Goal: Information Seeking & Learning: Learn about a topic

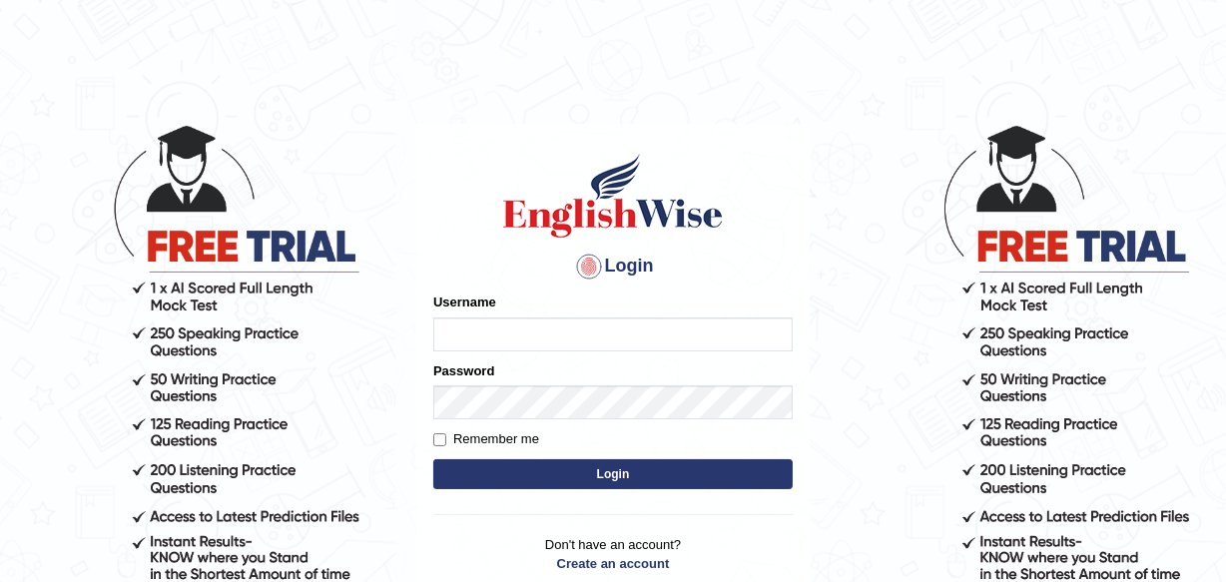
type input "Leena49"
click at [577, 468] on button "Login" at bounding box center [613, 474] width 360 height 30
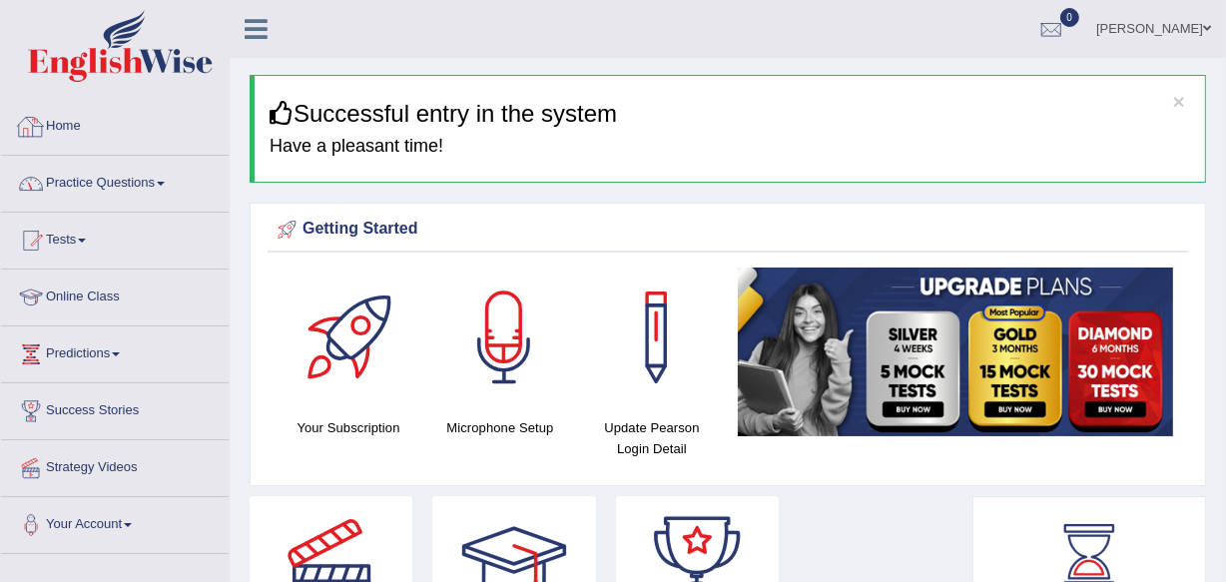
drag, startPoint x: 121, startPoint y: 187, endPoint x: 167, endPoint y: 210, distance: 51.4
click at [122, 187] on link "Practice Questions" at bounding box center [115, 181] width 228 height 50
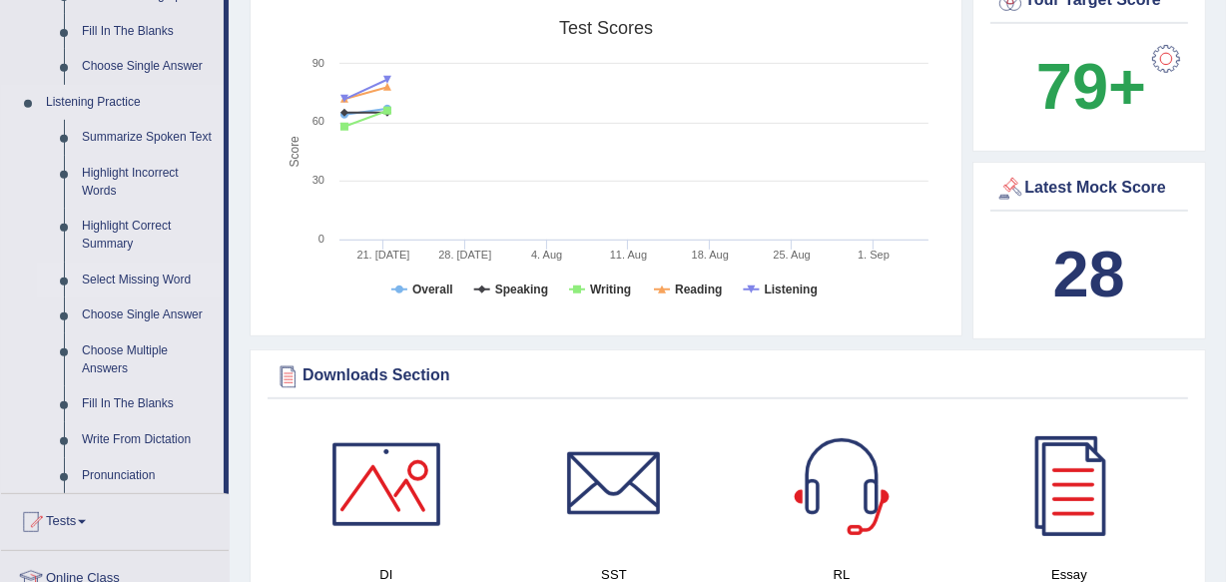
scroll to position [817, 0]
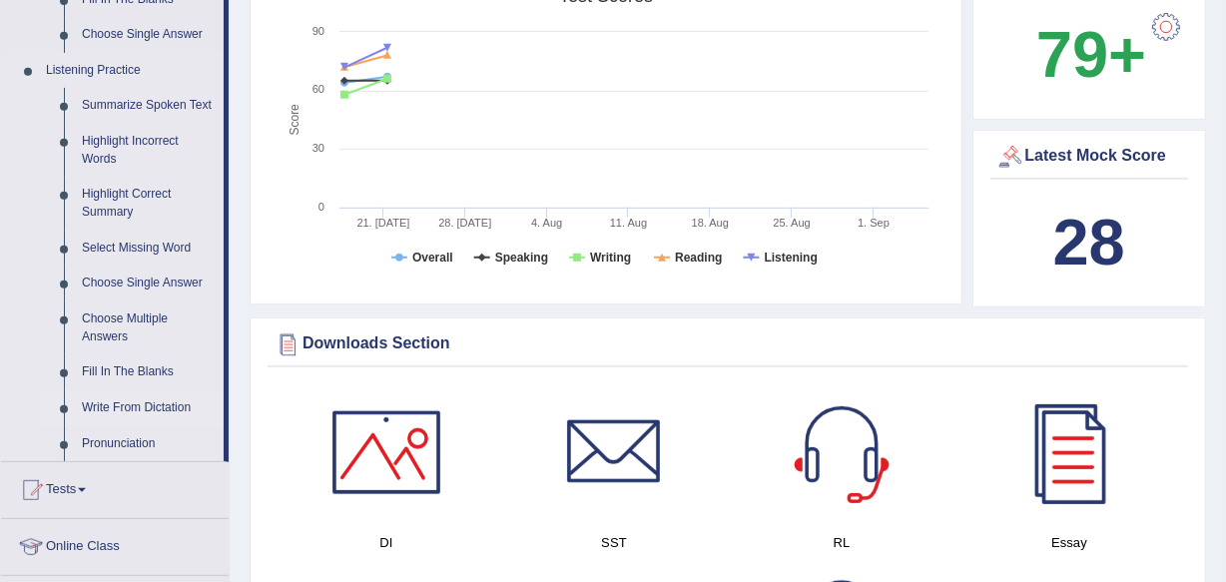
click at [158, 401] on link "Write From Dictation" at bounding box center [148, 408] width 151 height 36
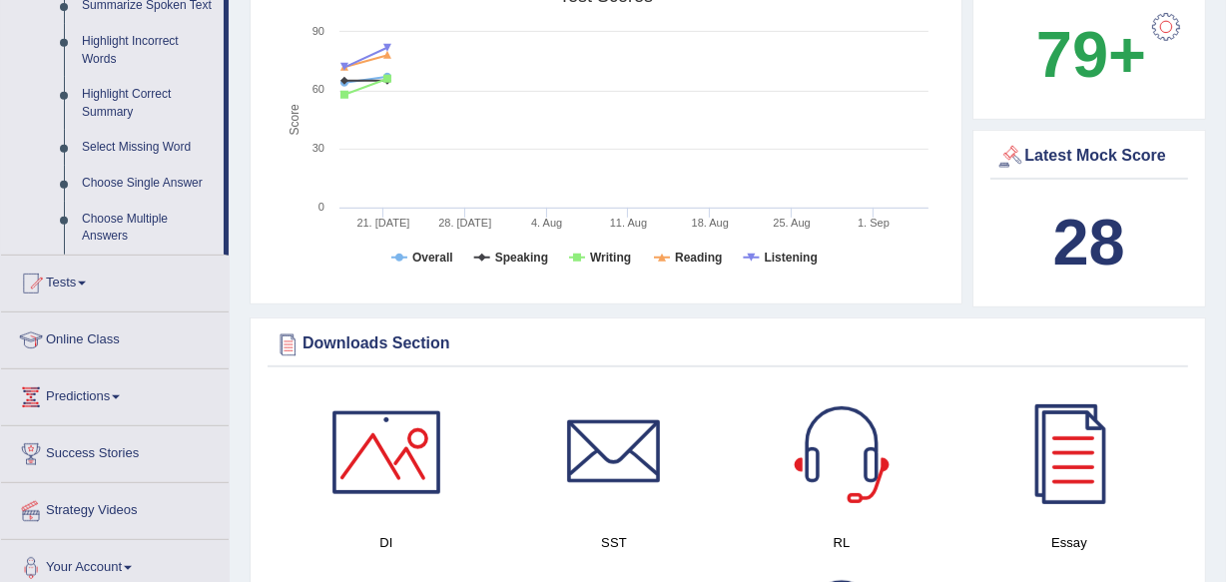
scroll to position [649, 0]
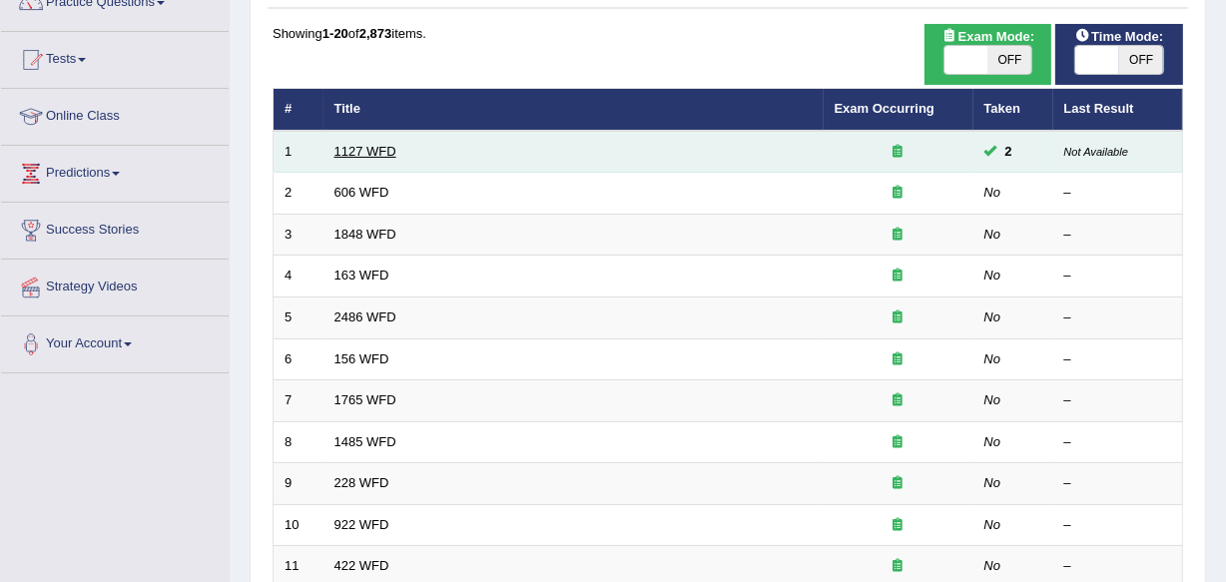
click at [342, 144] on link "1127 WFD" at bounding box center [366, 151] width 62 height 15
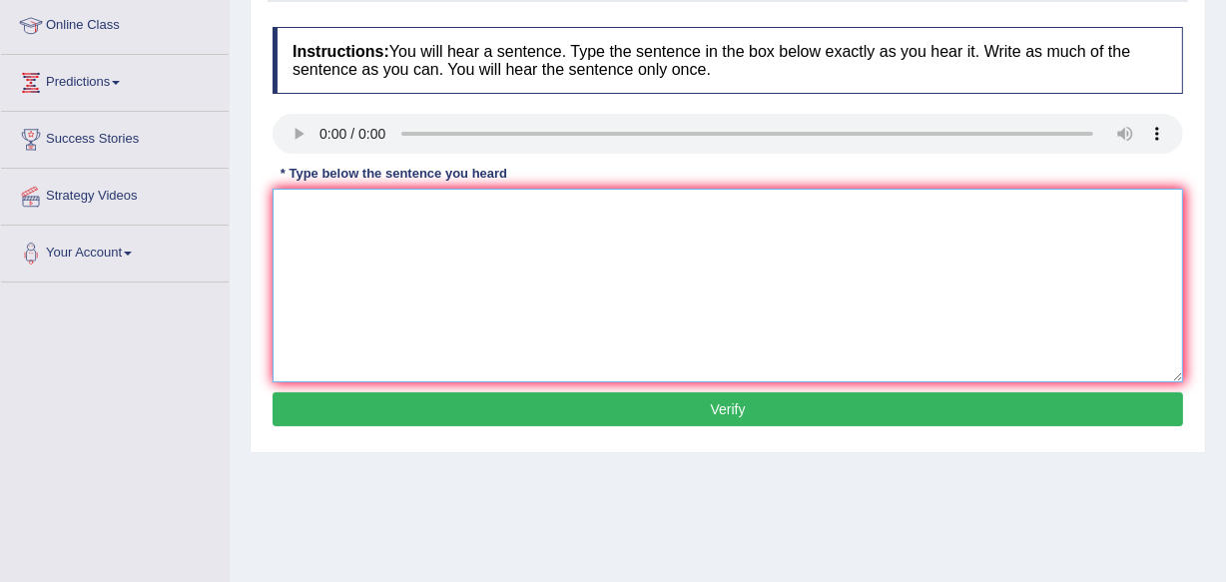
click at [318, 202] on textarea at bounding box center [728, 286] width 911 height 194
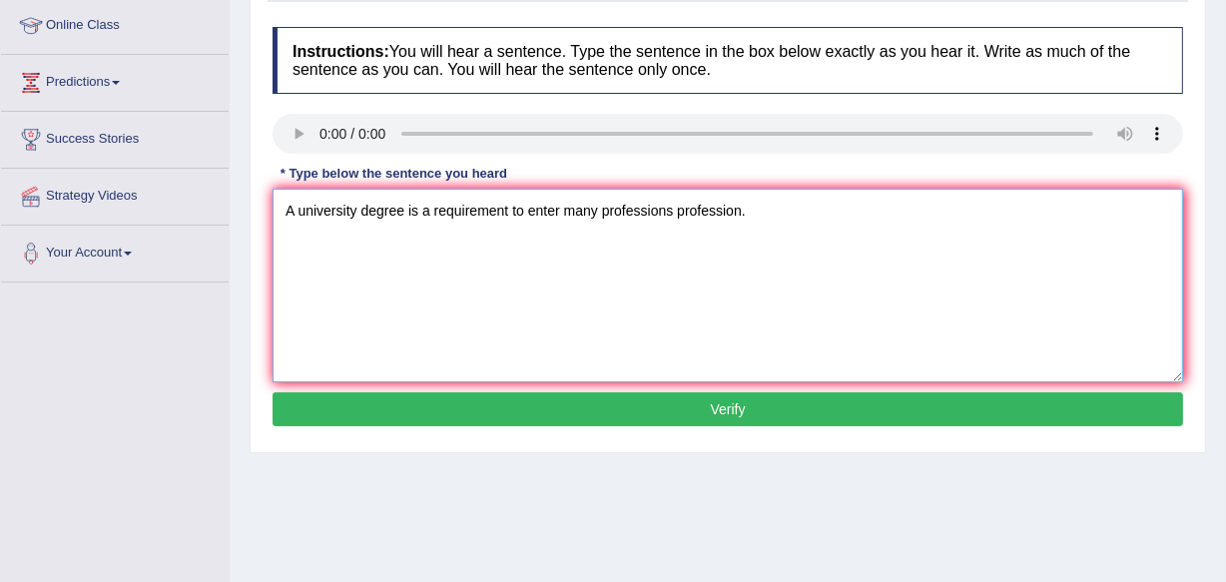
type textarea "A university degree is a requirement to enter many professions profession."
click at [616, 419] on button "Verify" at bounding box center [728, 409] width 911 height 34
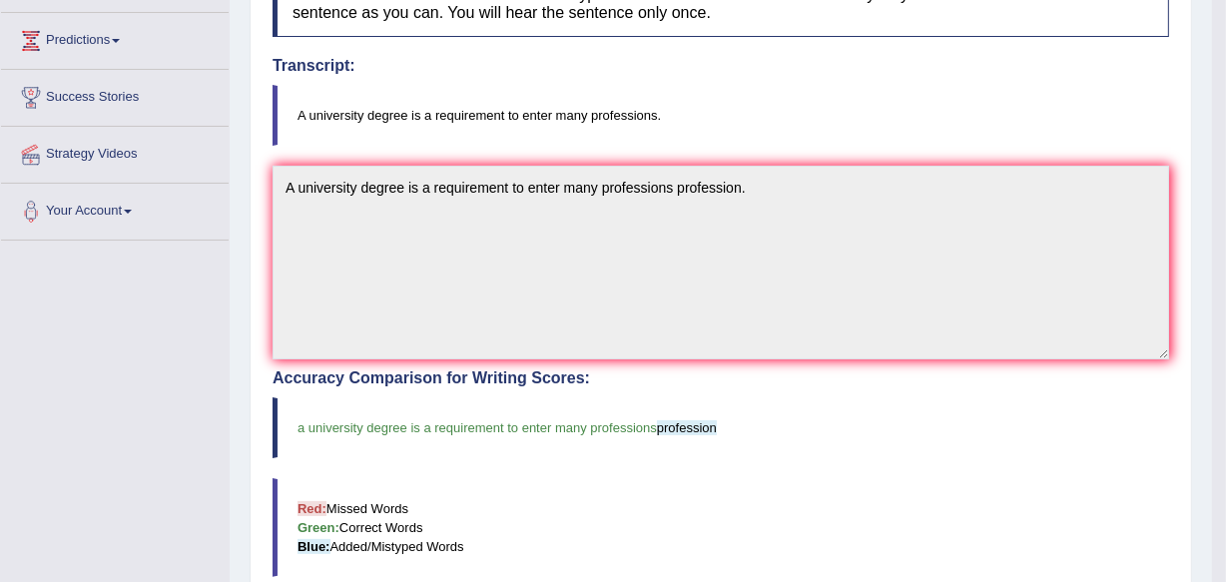
scroll to position [181, 0]
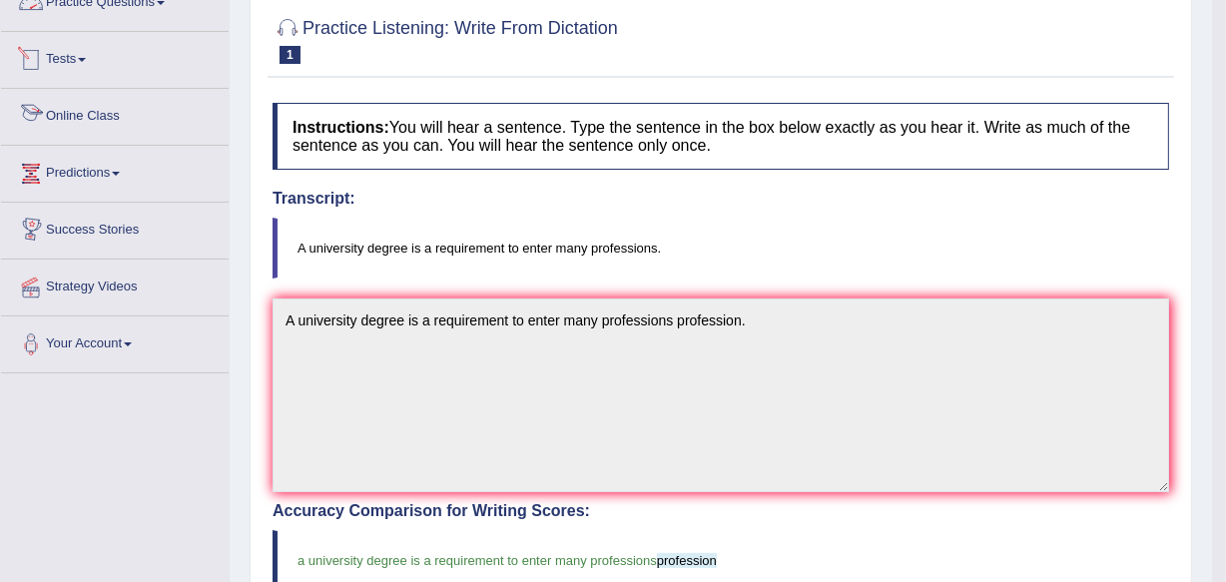
click at [127, 0] on link "Practice Questions" at bounding box center [115, 0] width 228 height 50
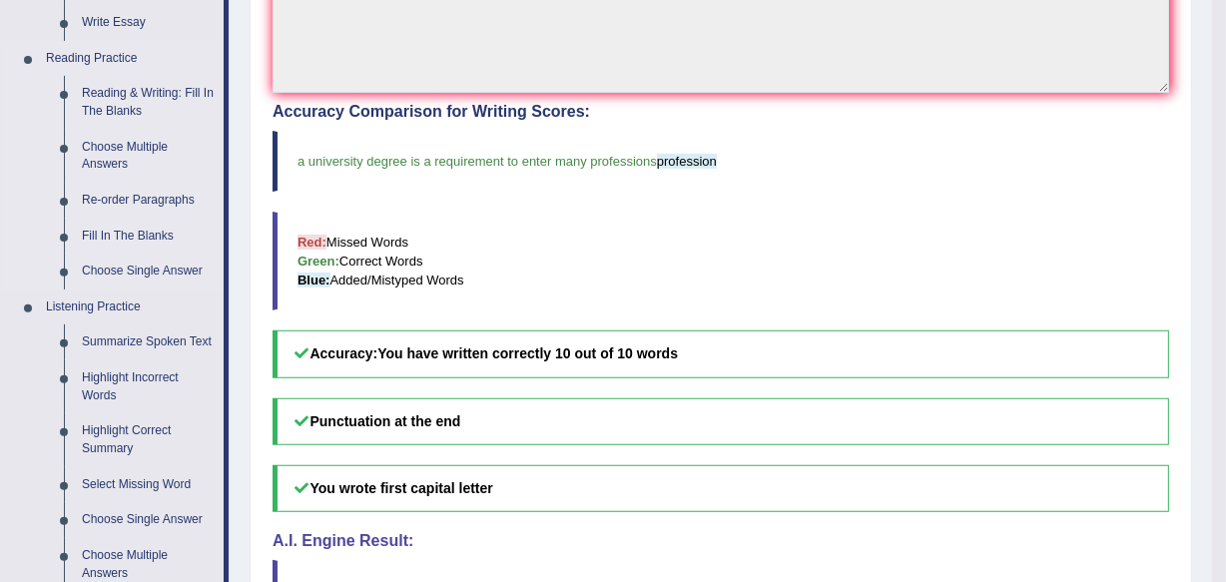
scroll to position [635, 0]
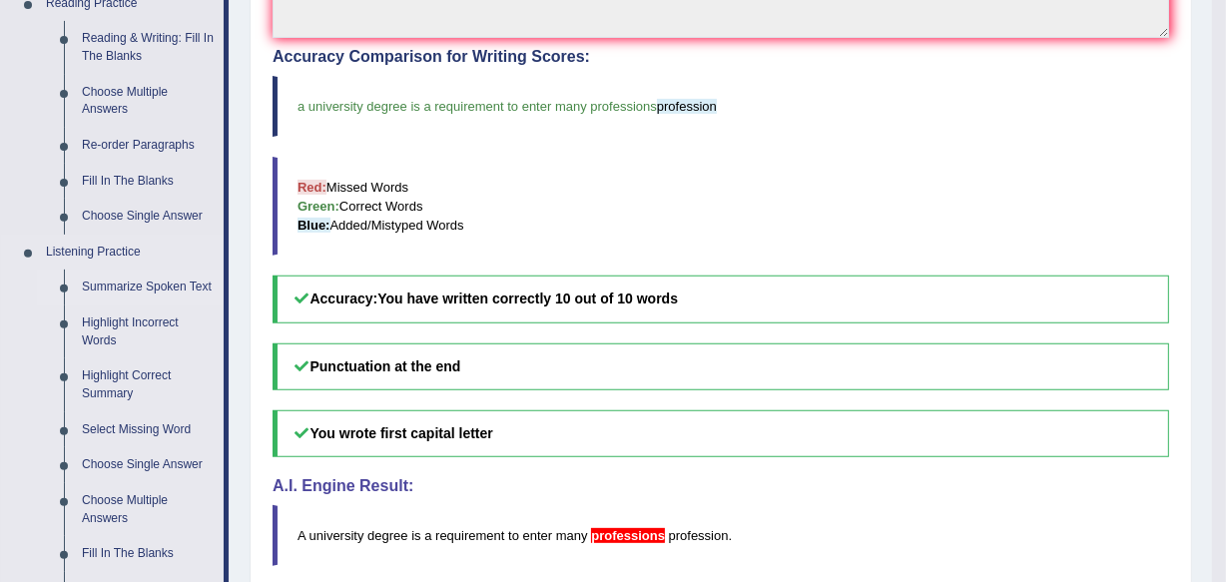
click at [159, 280] on link "Summarize Spoken Text" at bounding box center [148, 288] width 151 height 36
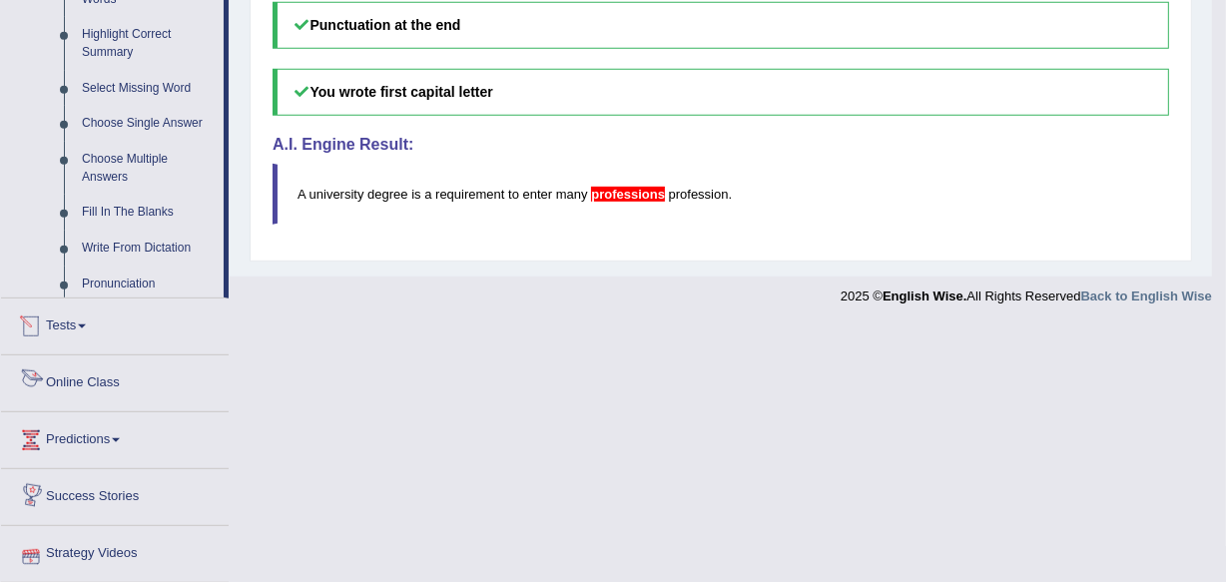
scroll to position [1039, 0]
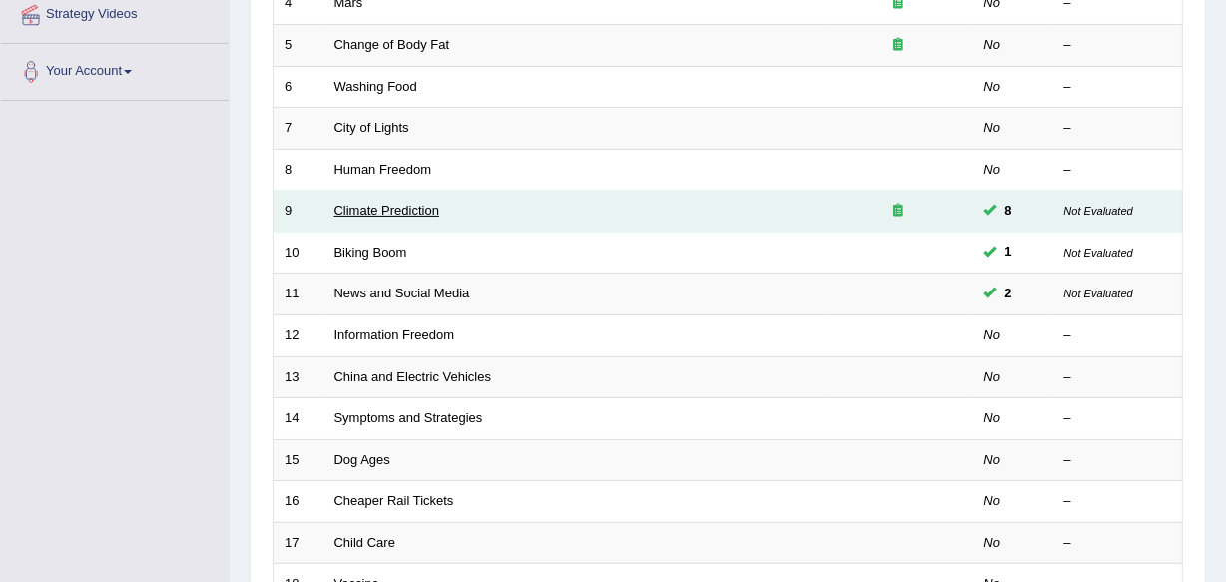
click at [412, 212] on link "Climate Prediction" at bounding box center [388, 210] width 106 height 15
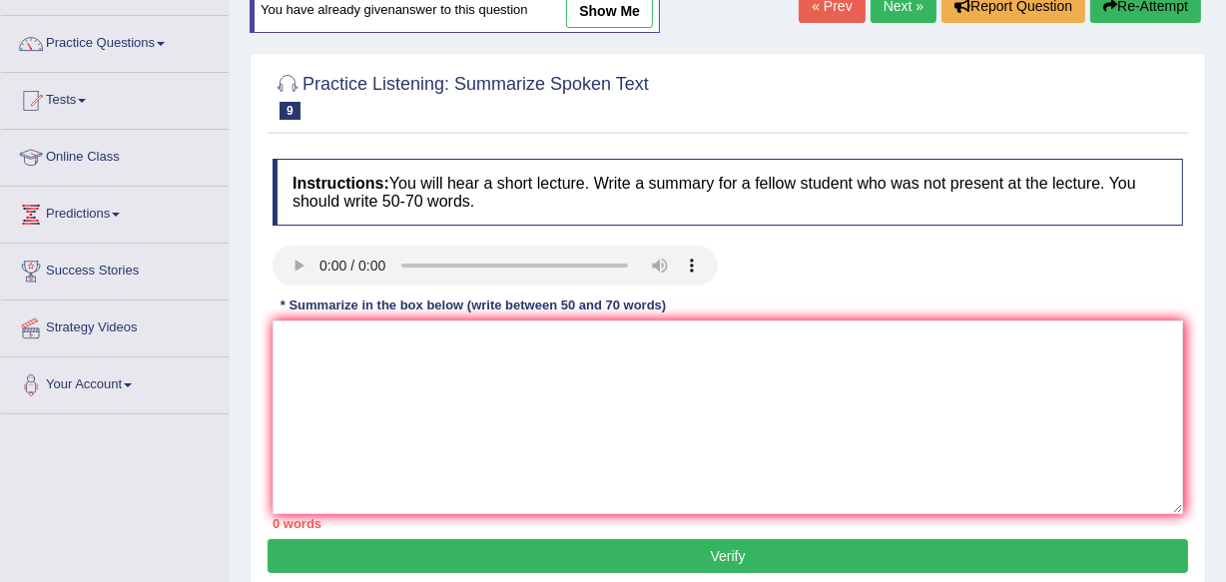
scroll to position [181, 0]
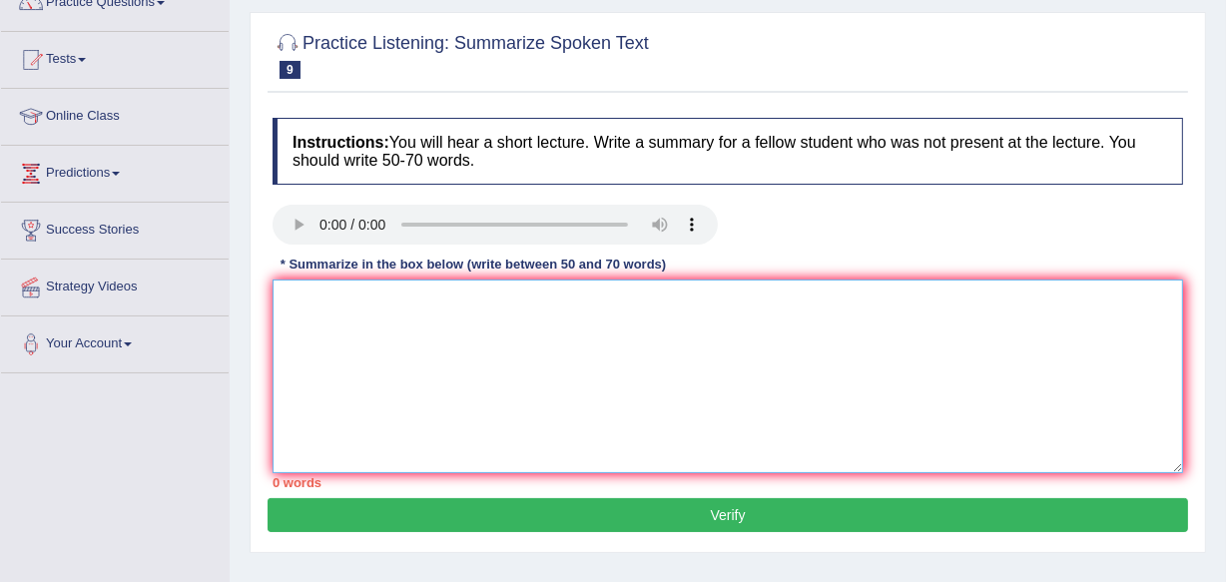
click at [335, 299] on textarea at bounding box center [728, 377] width 911 height 194
click at [327, 303] on textarea at bounding box center [728, 377] width 911 height 194
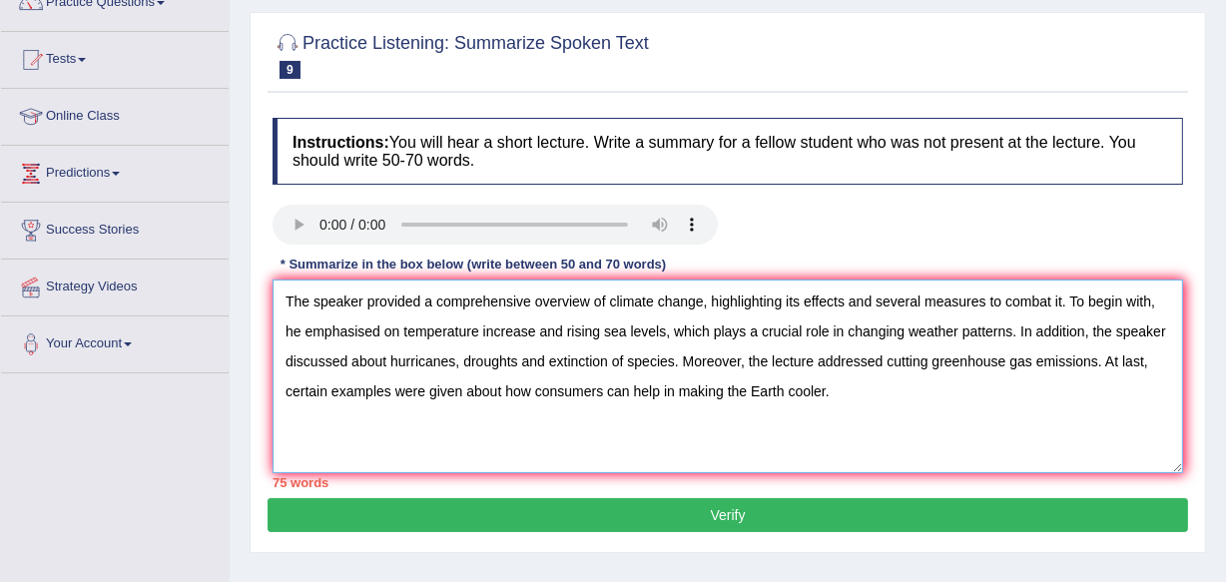
click at [921, 295] on textarea "The speaker provided a comprehensive overview of climate change, highlighting i…" at bounding box center [728, 377] width 911 height 194
click at [651, 328] on textarea "The speaker provided a comprehensive overview of climate change, highlighting i…" at bounding box center [728, 377] width 911 height 194
click at [652, 331] on textarea "The speaker provided a comprehensive overview of climate change, highlighting i…" at bounding box center [728, 377] width 911 height 194
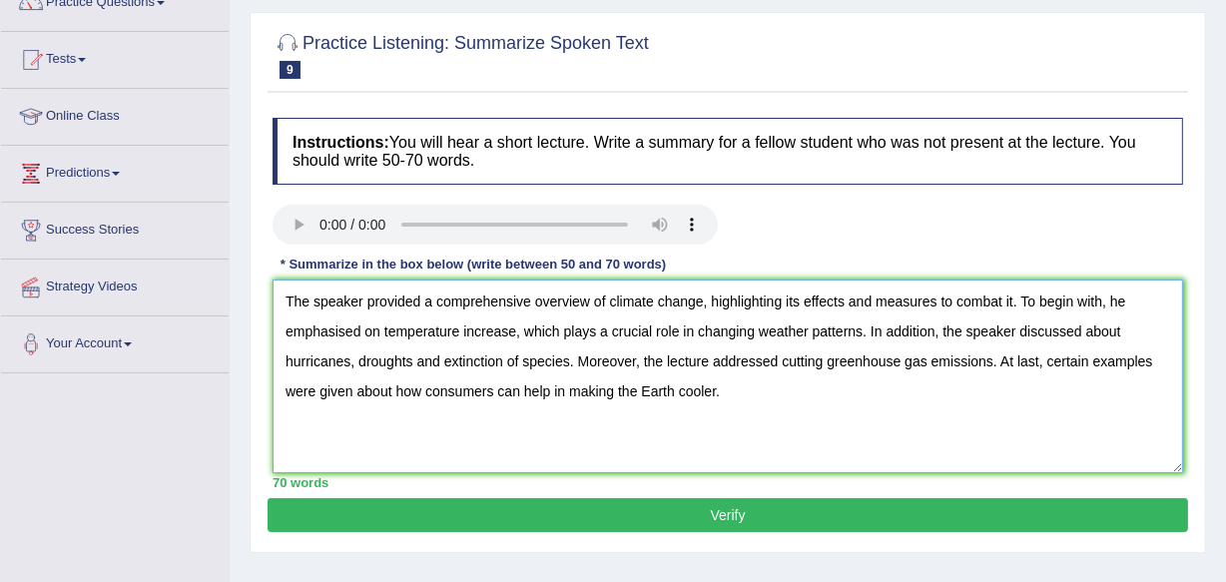
scroll to position [272, 0]
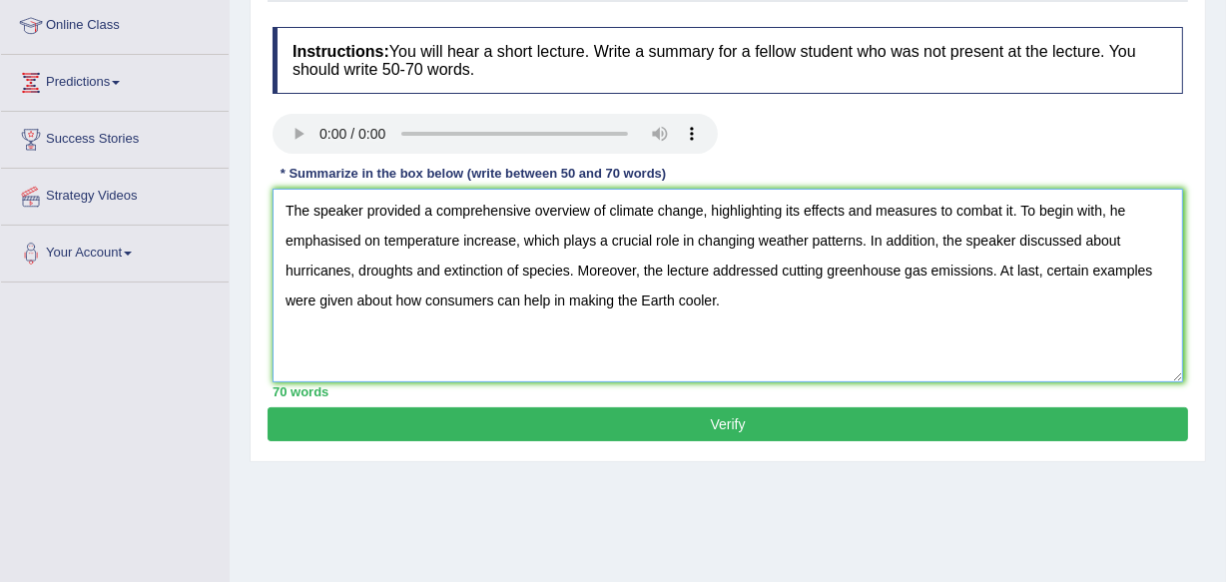
type textarea "The speaker provided a comprehensive overview of climate change, highlighting i…"
click at [951, 413] on button "Verify" at bounding box center [728, 424] width 921 height 34
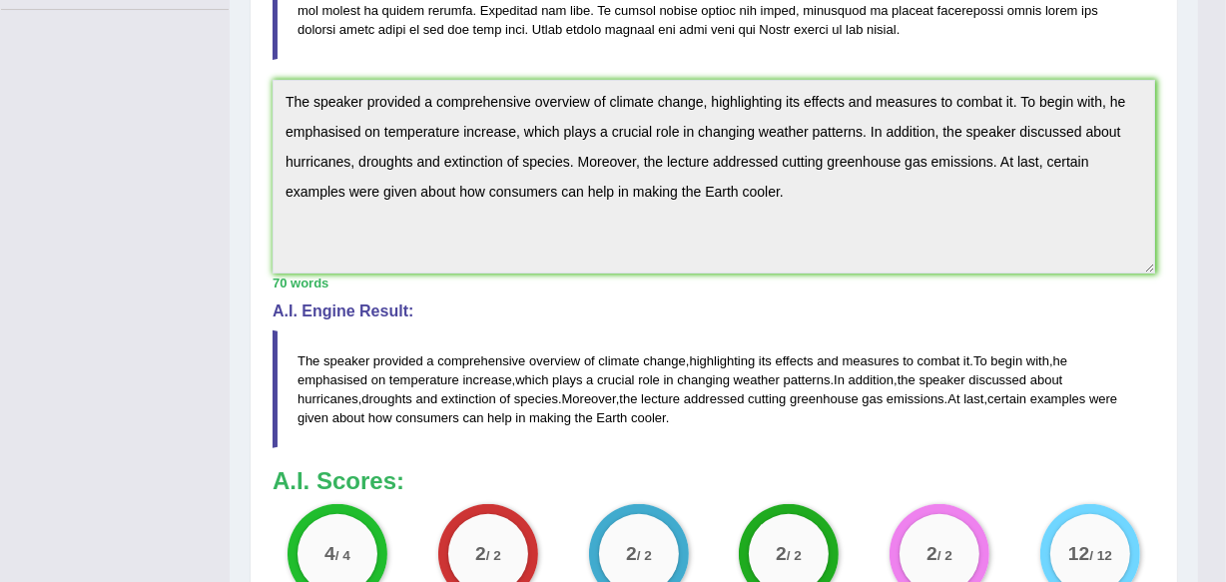
scroll to position [453, 0]
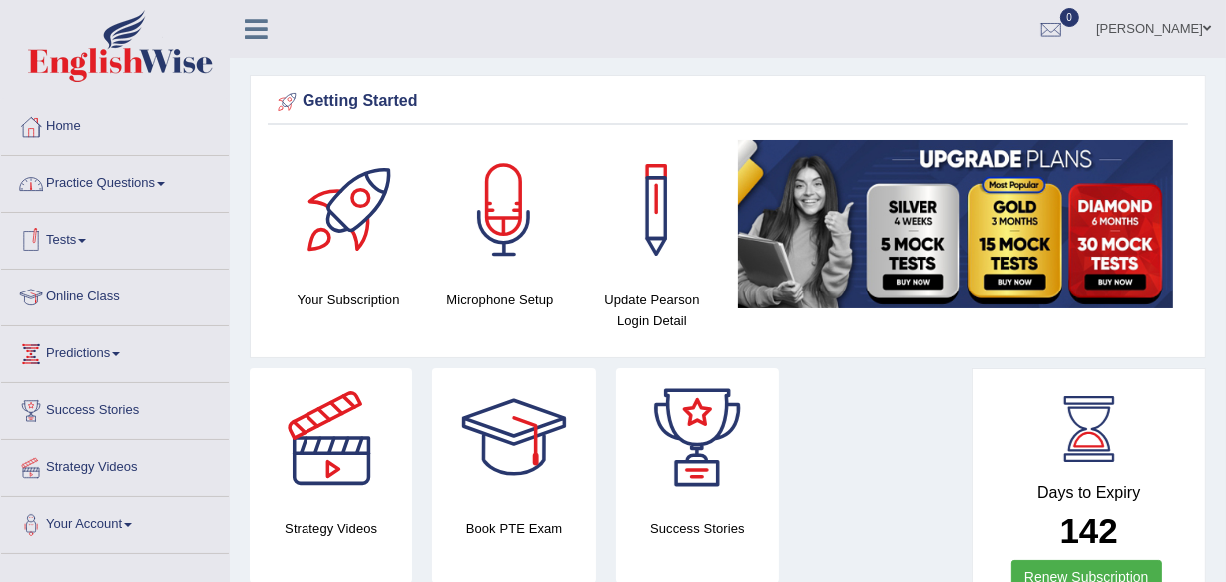
click at [149, 180] on link "Practice Questions" at bounding box center [115, 181] width 228 height 50
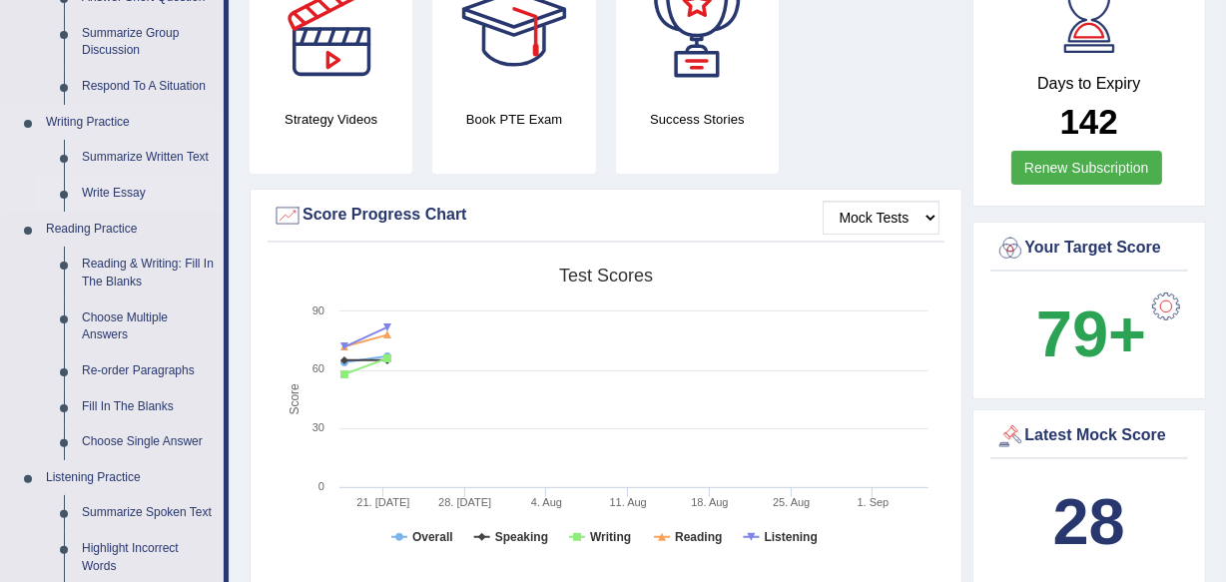
scroll to position [453, 0]
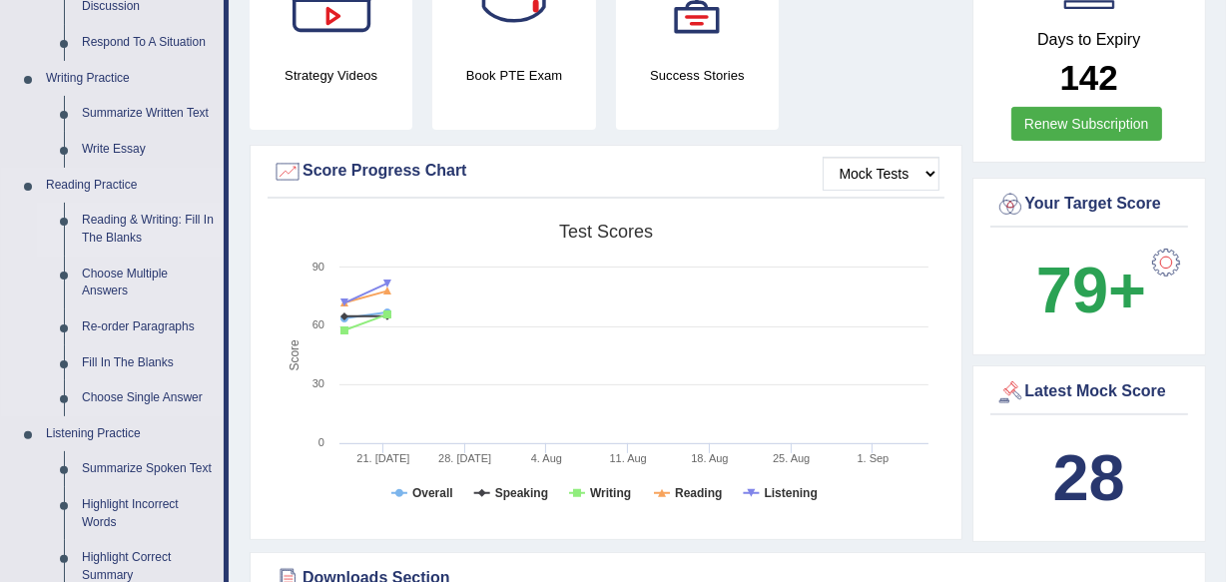
click at [160, 210] on link "Reading & Writing: Fill In The Blanks" at bounding box center [148, 229] width 151 height 53
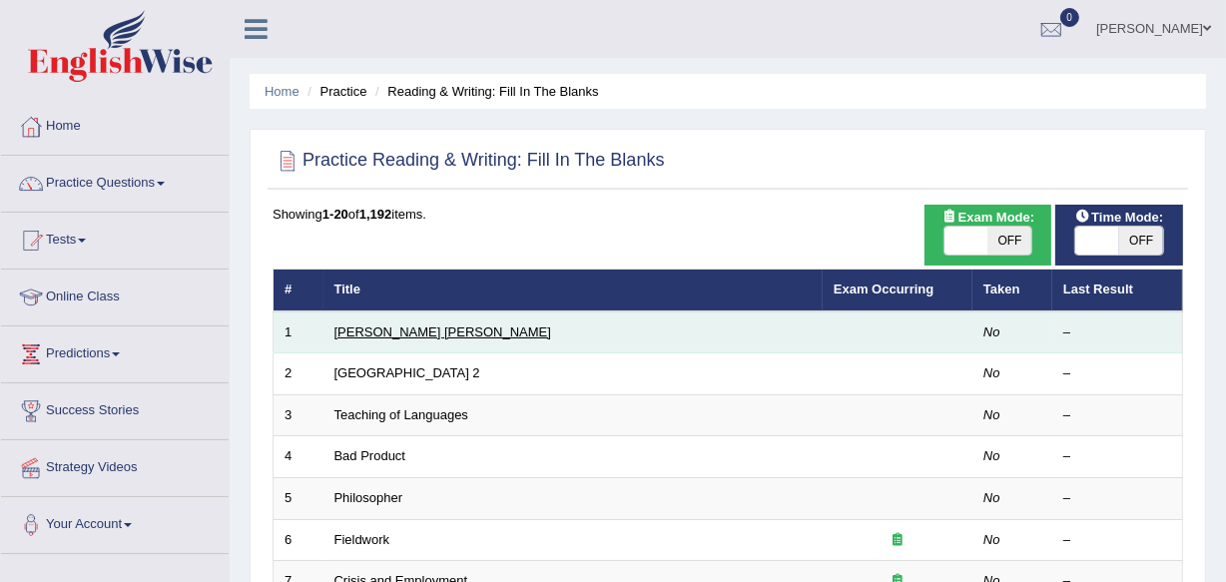
click at [370, 326] on link "[PERSON_NAME] [PERSON_NAME]" at bounding box center [443, 332] width 217 height 15
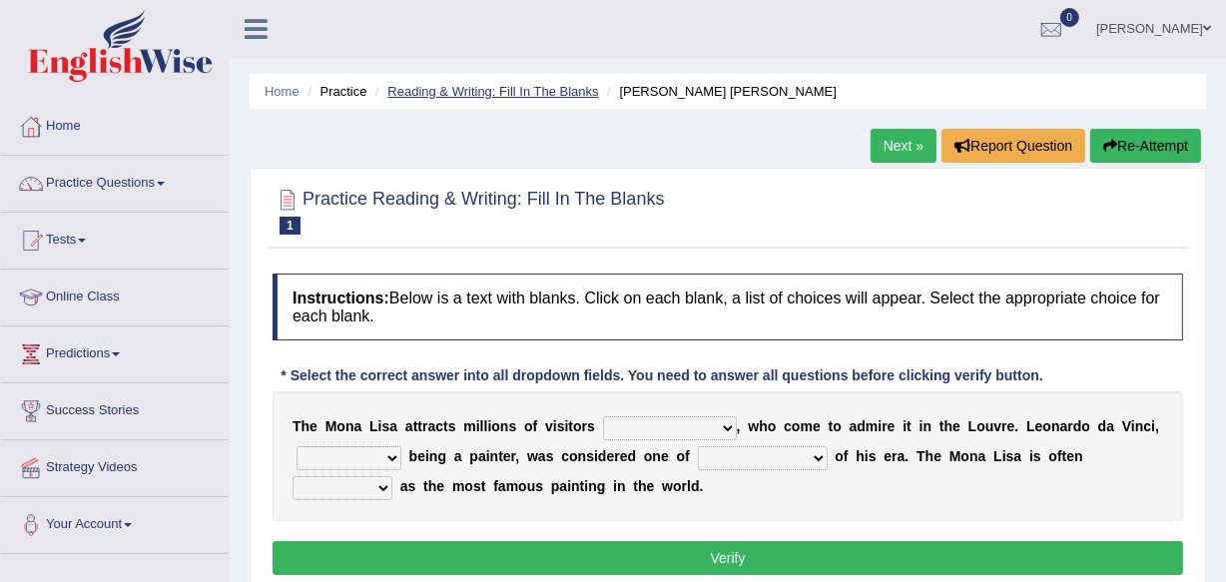
click at [417, 94] on link "Reading & Writing: Fill In The Blanks" at bounding box center [492, 91] width 211 height 15
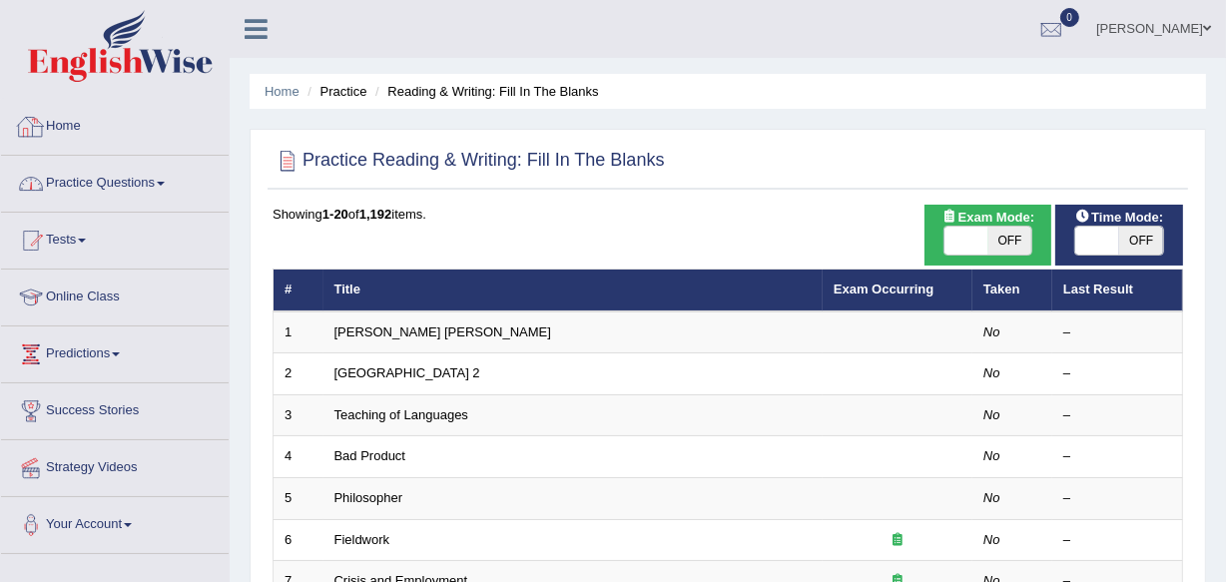
click at [147, 180] on link "Practice Questions" at bounding box center [115, 181] width 228 height 50
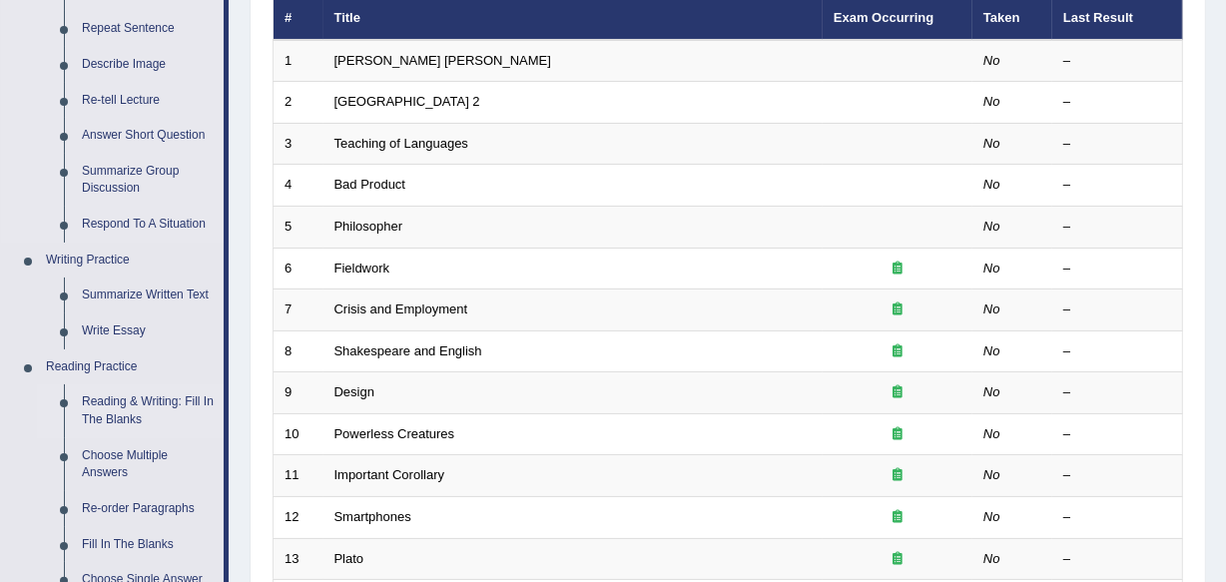
scroll to position [362, 0]
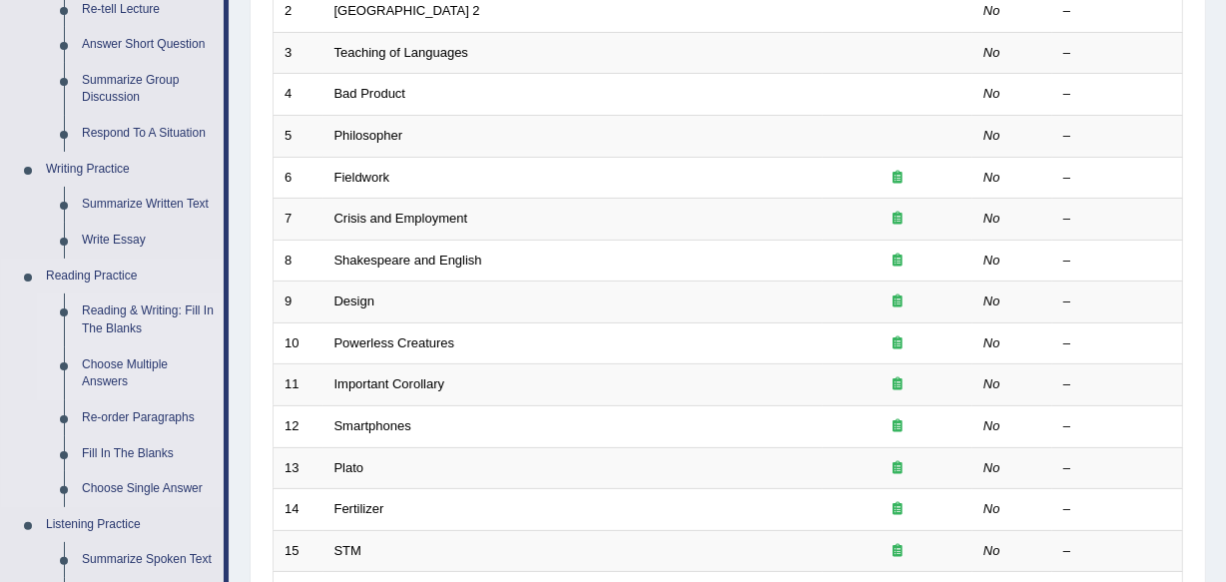
click at [143, 361] on link "Choose Multiple Answers" at bounding box center [148, 374] width 151 height 53
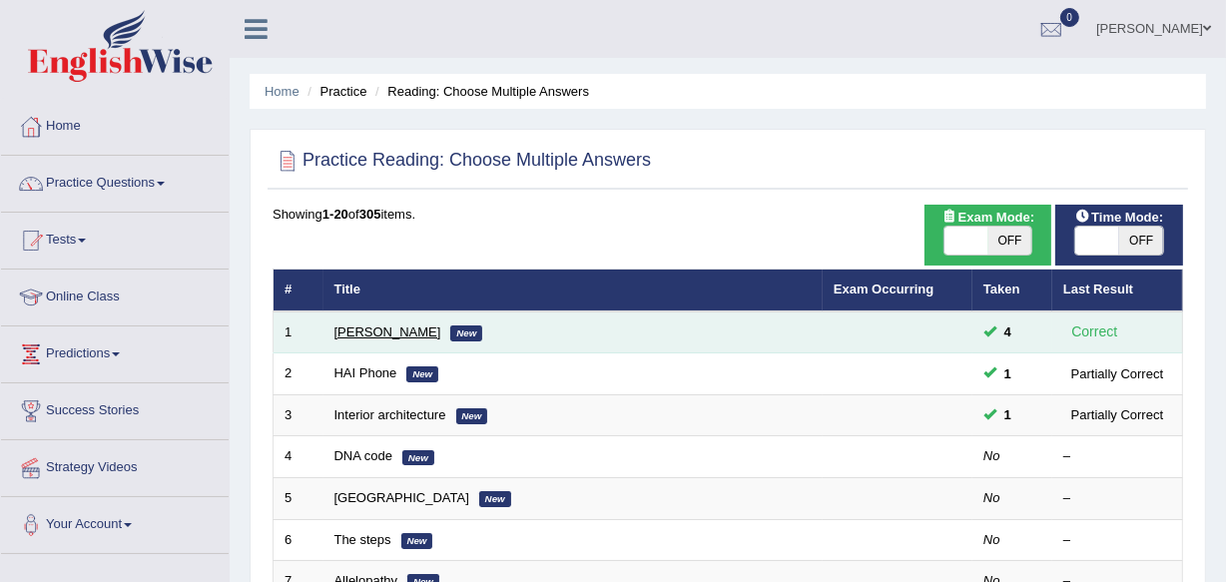
click at [397, 337] on link "[PERSON_NAME]" at bounding box center [388, 332] width 107 height 15
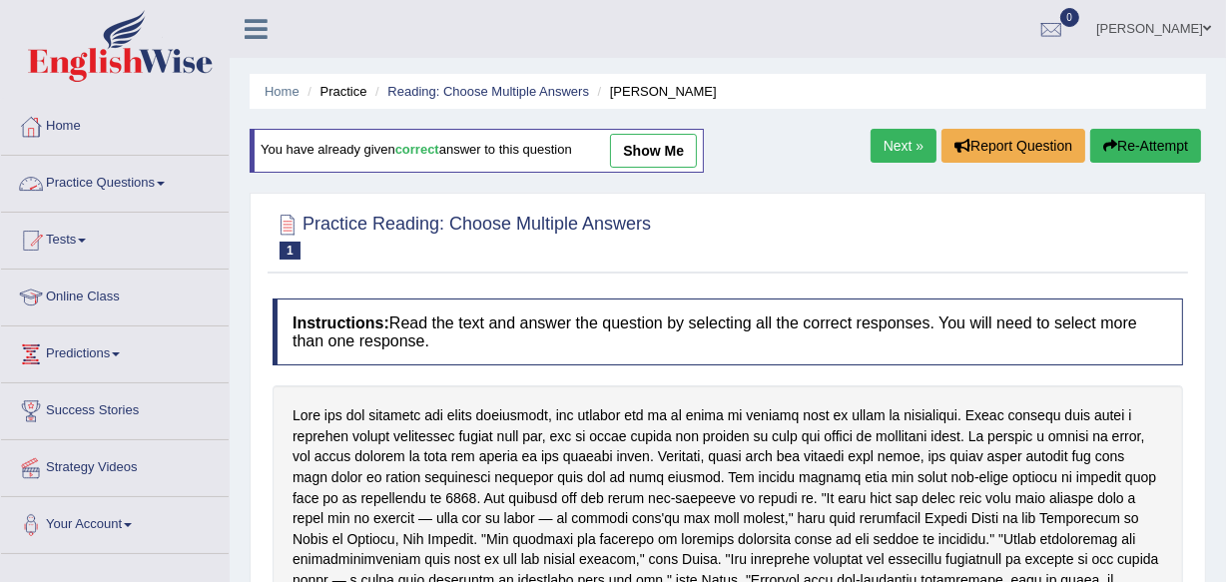
click at [165, 182] on span at bounding box center [161, 184] width 8 height 4
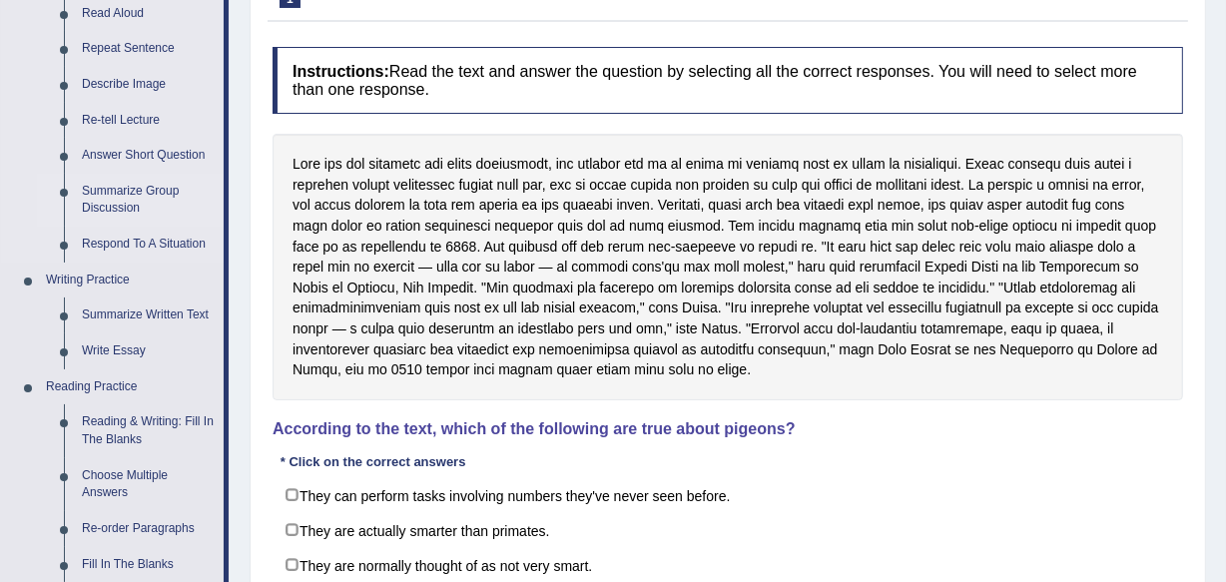
scroll to position [362, 0]
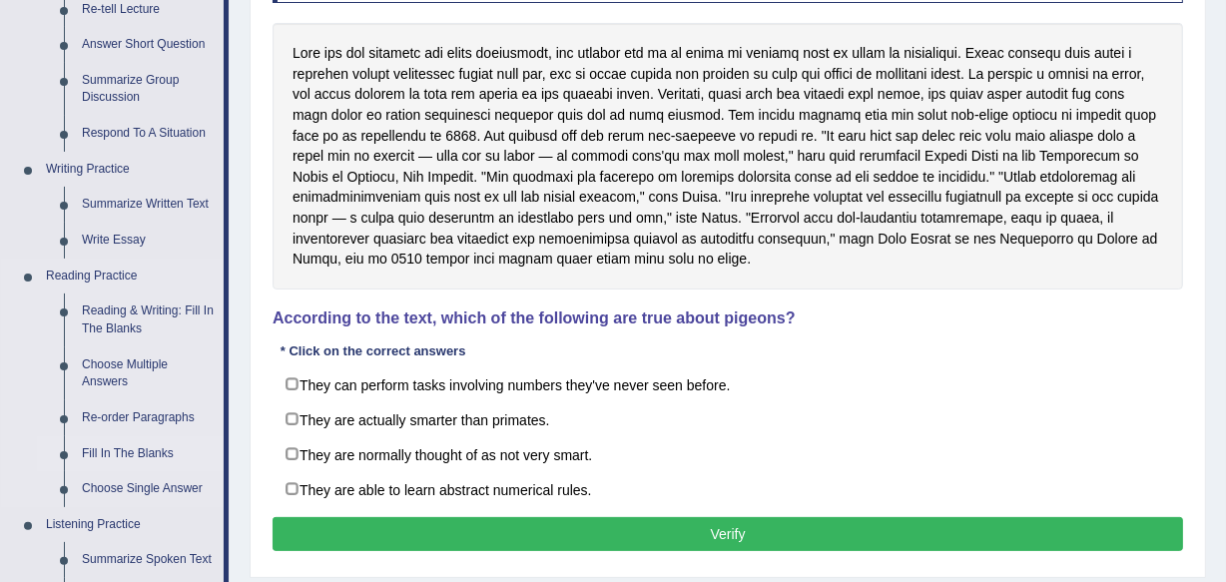
click at [150, 442] on link "Fill In The Blanks" at bounding box center [148, 454] width 151 height 36
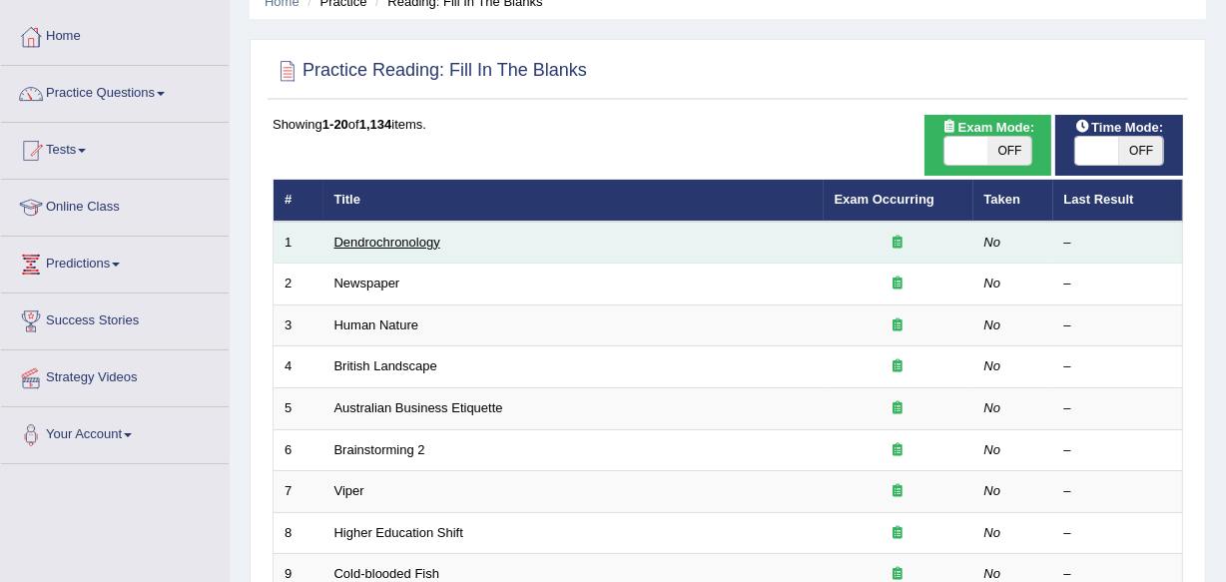
click at [398, 244] on link "Dendrochronology" at bounding box center [388, 242] width 106 height 15
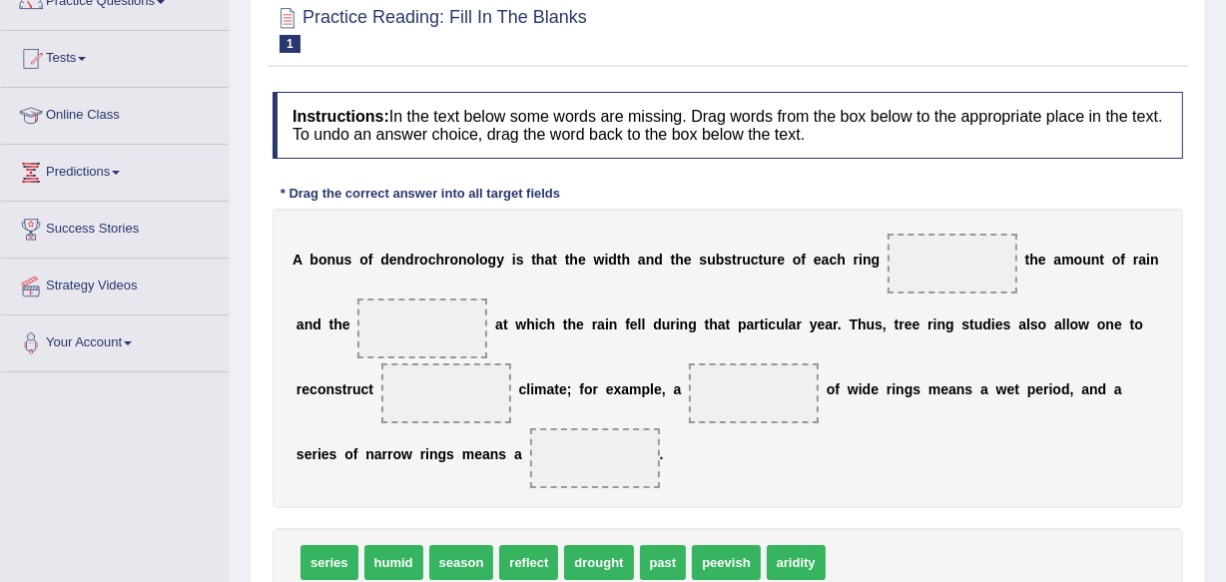
scroll to position [90, 0]
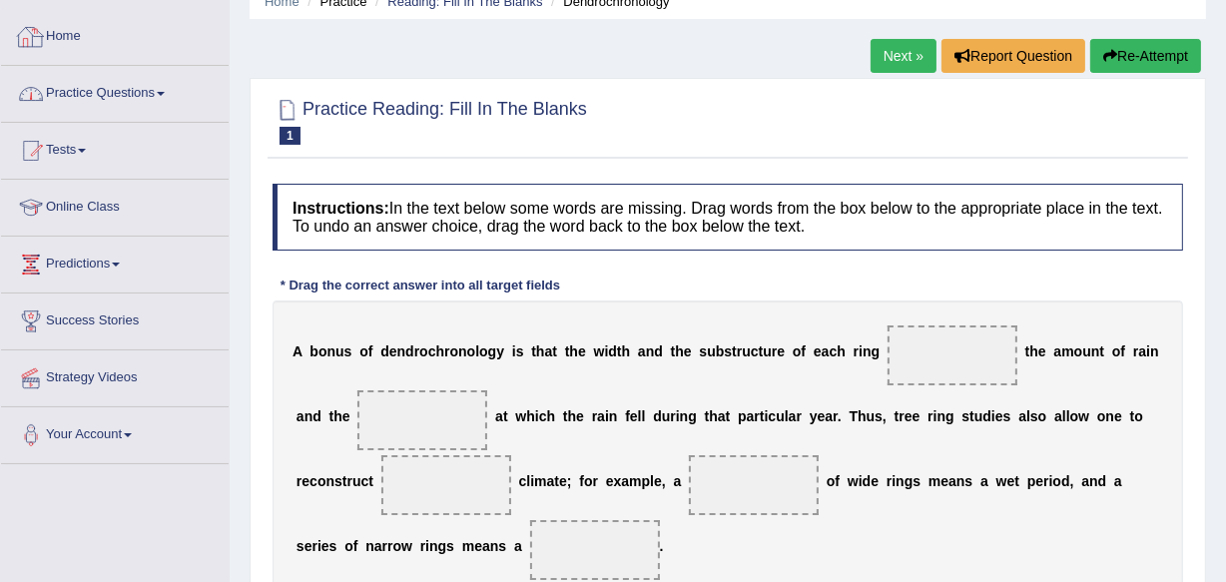
click at [119, 93] on link "Practice Questions" at bounding box center [115, 91] width 228 height 50
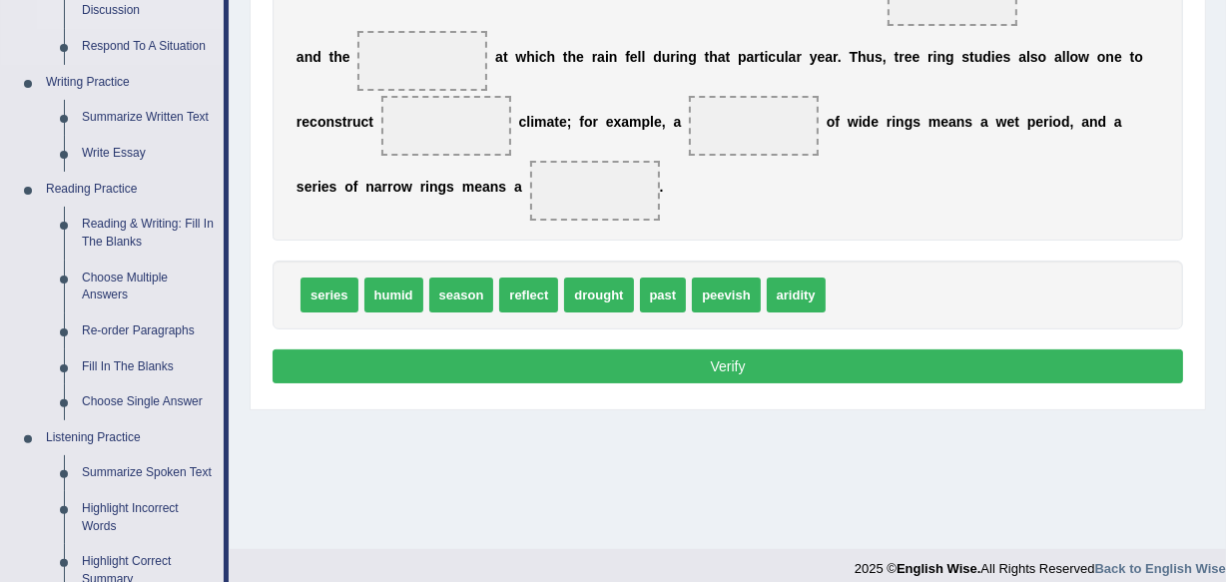
scroll to position [544, 0]
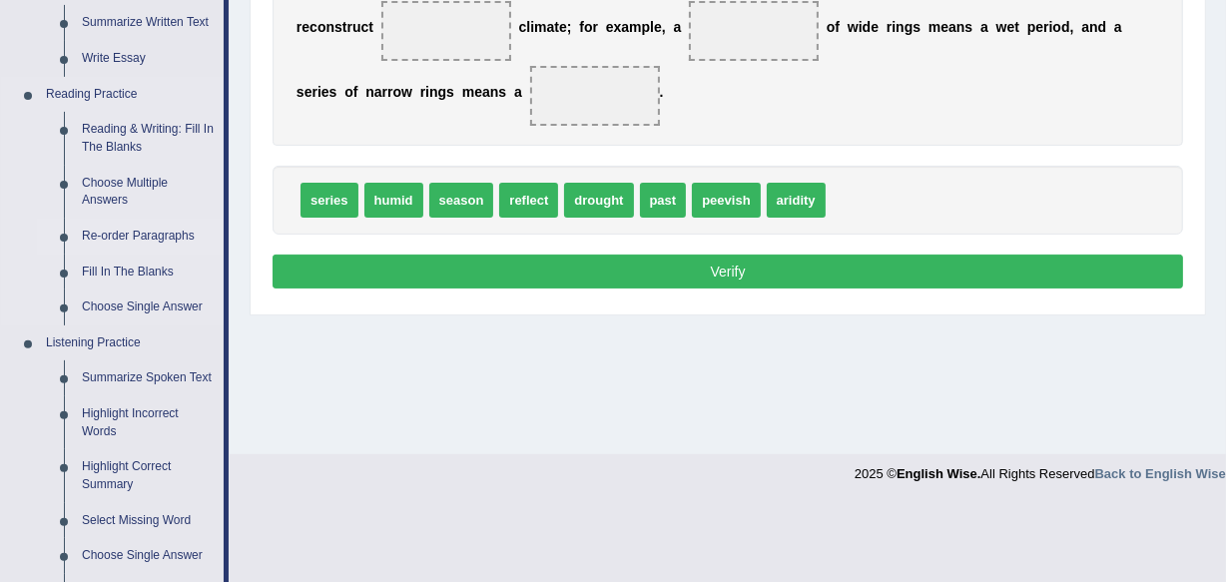
click at [167, 221] on link "Re-order Paragraphs" at bounding box center [148, 237] width 151 height 36
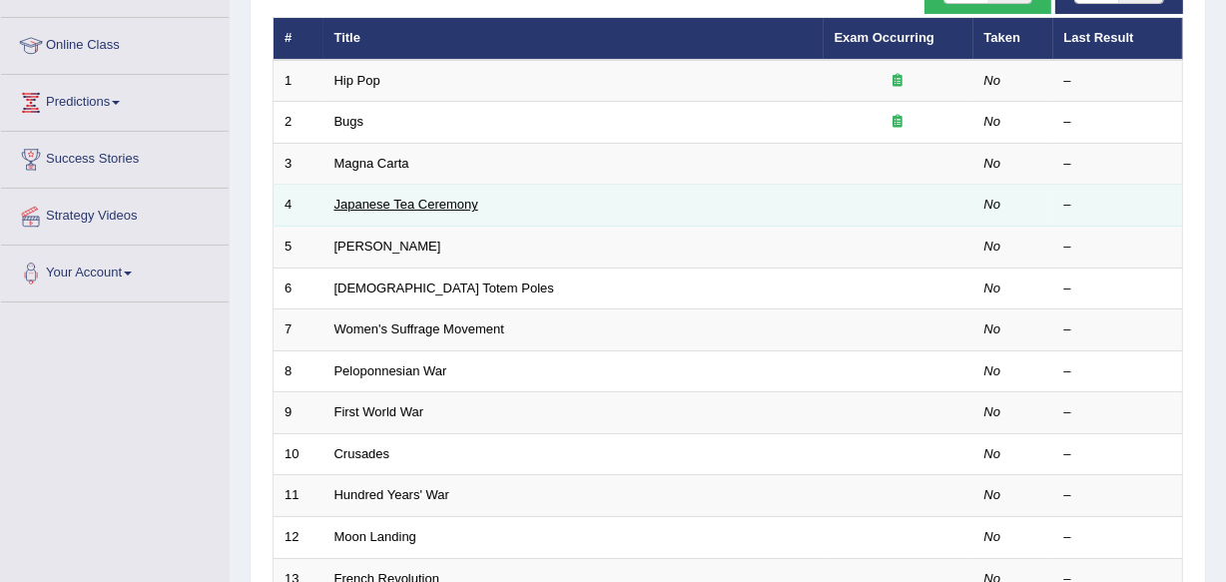
scroll to position [272, 0]
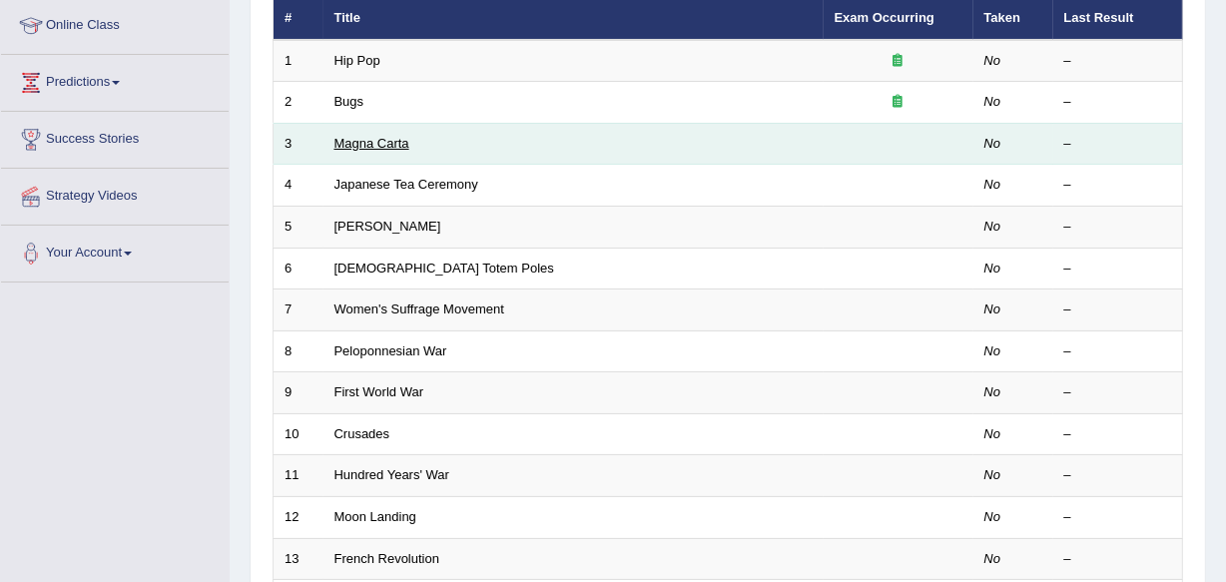
click at [396, 139] on link "Magna Carta" at bounding box center [372, 143] width 75 height 15
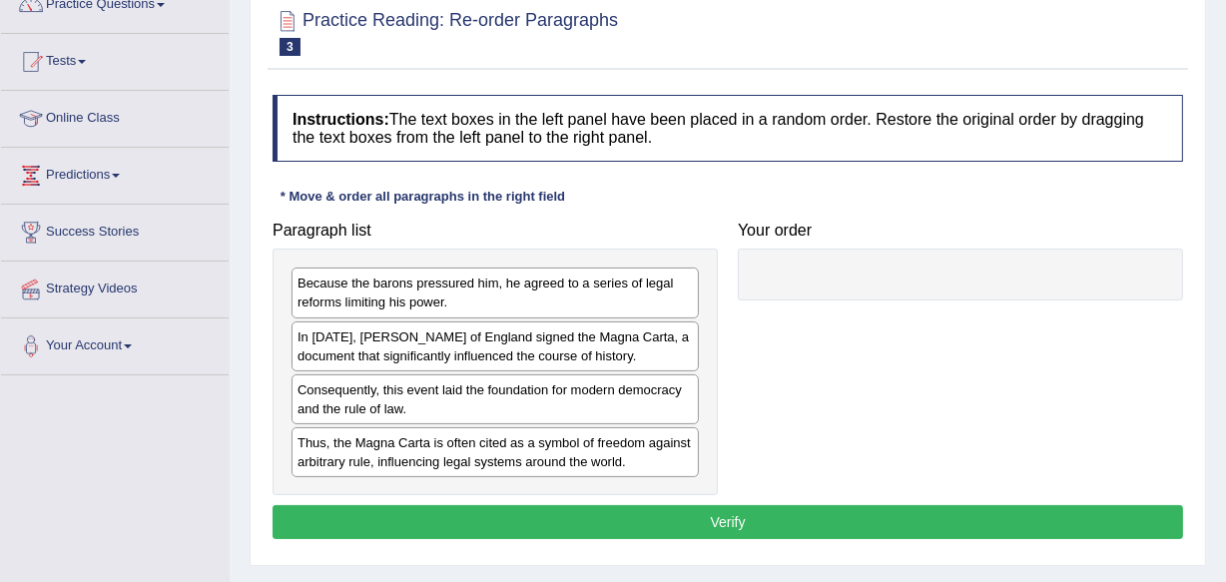
scroll to position [90, 0]
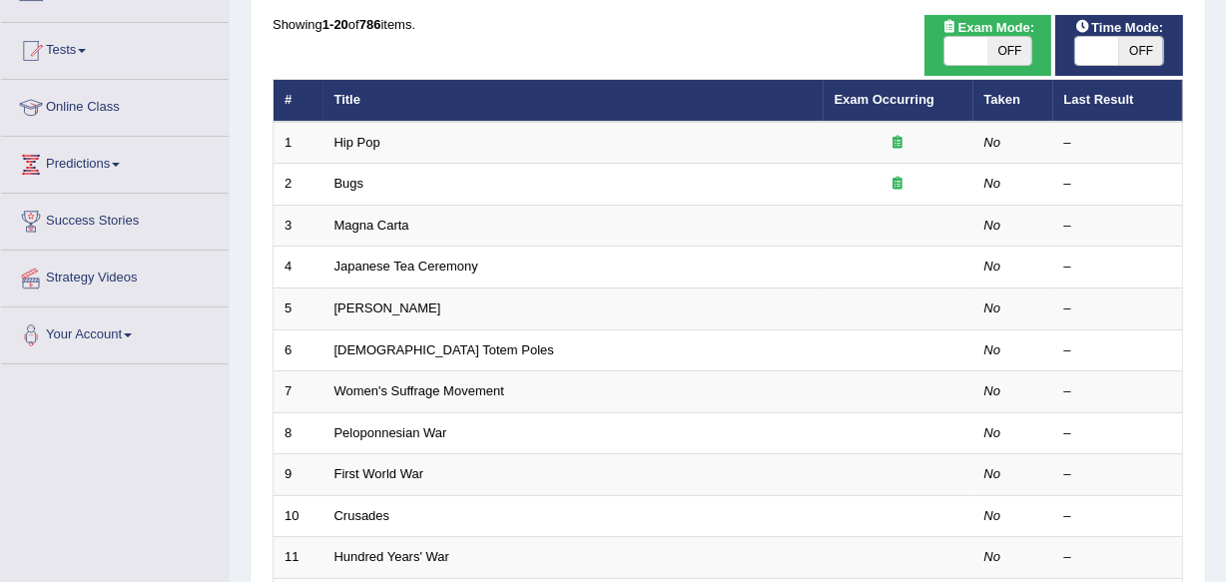
scroll to position [188, 0]
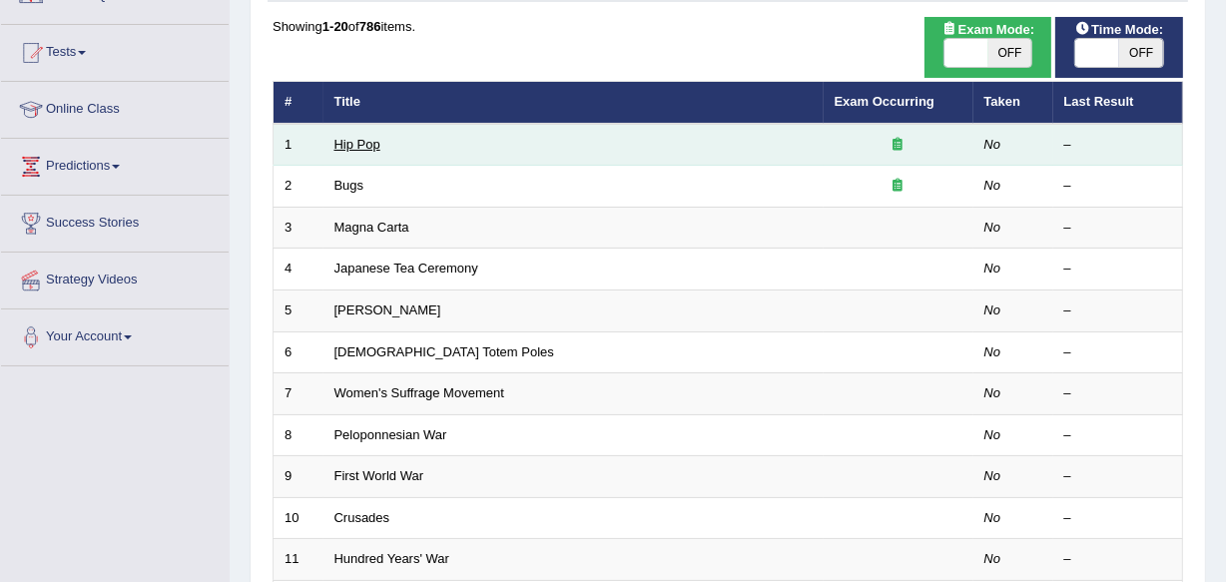
click at [372, 145] on link "Hip Pop" at bounding box center [358, 144] width 46 height 15
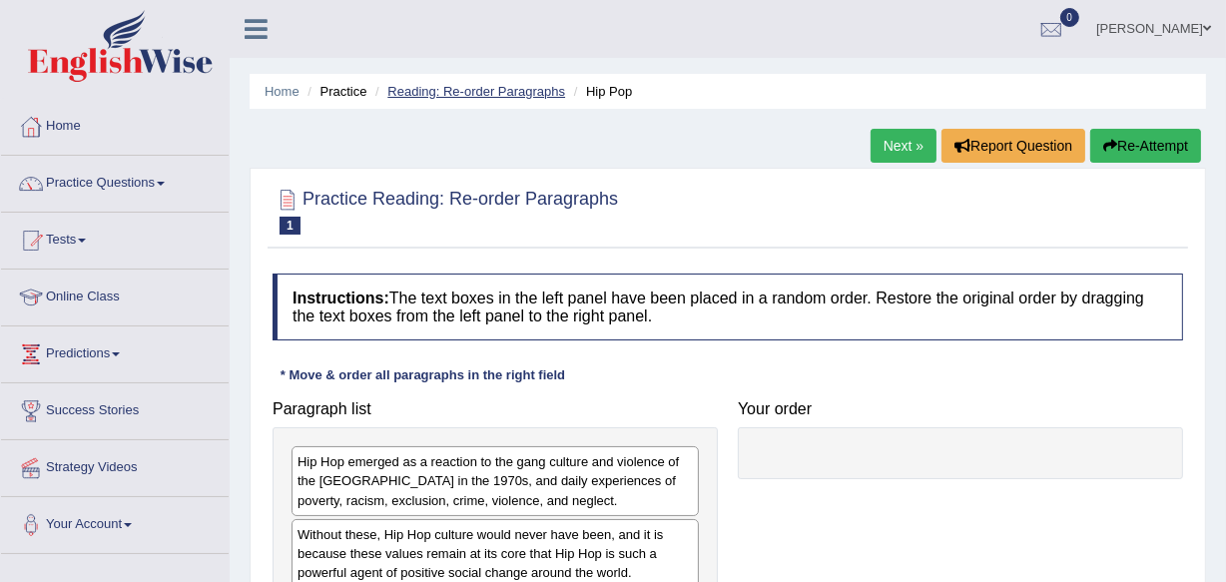
click at [517, 77] on ul "Home Practice Reading: Re-order Paragraphs Hip Pop" at bounding box center [728, 91] width 957 height 35
click at [511, 85] on link "Reading: Re-order Paragraphs" at bounding box center [476, 91] width 178 height 15
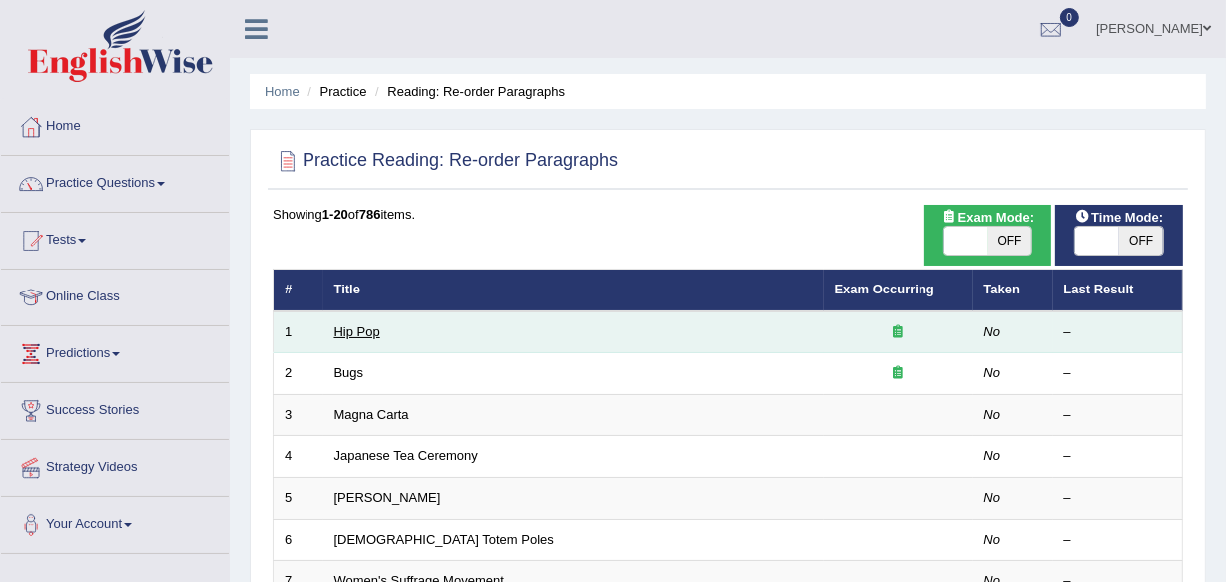
click at [343, 330] on link "Hip Pop" at bounding box center [358, 332] width 46 height 15
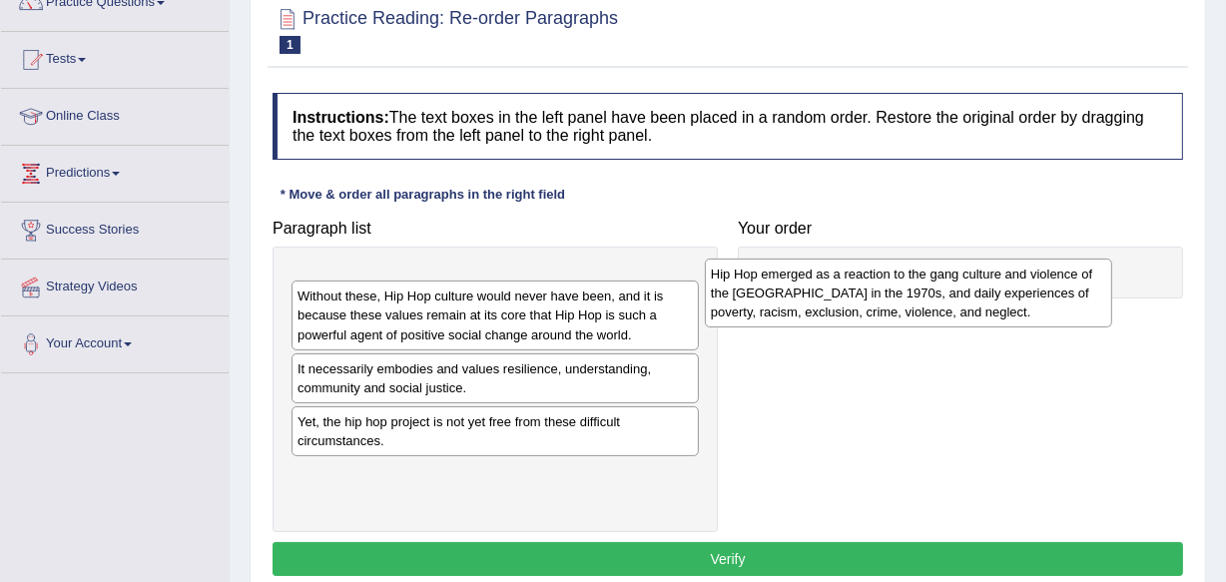
drag, startPoint x: 446, startPoint y: 322, endPoint x: 855, endPoint y: 318, distance: 408.5
click at [855, 318] on div "Hip Hop emerged as a reaction to the gang culture and violence of the South Bro…" at bounding box center [908, 293] width 407 height 69
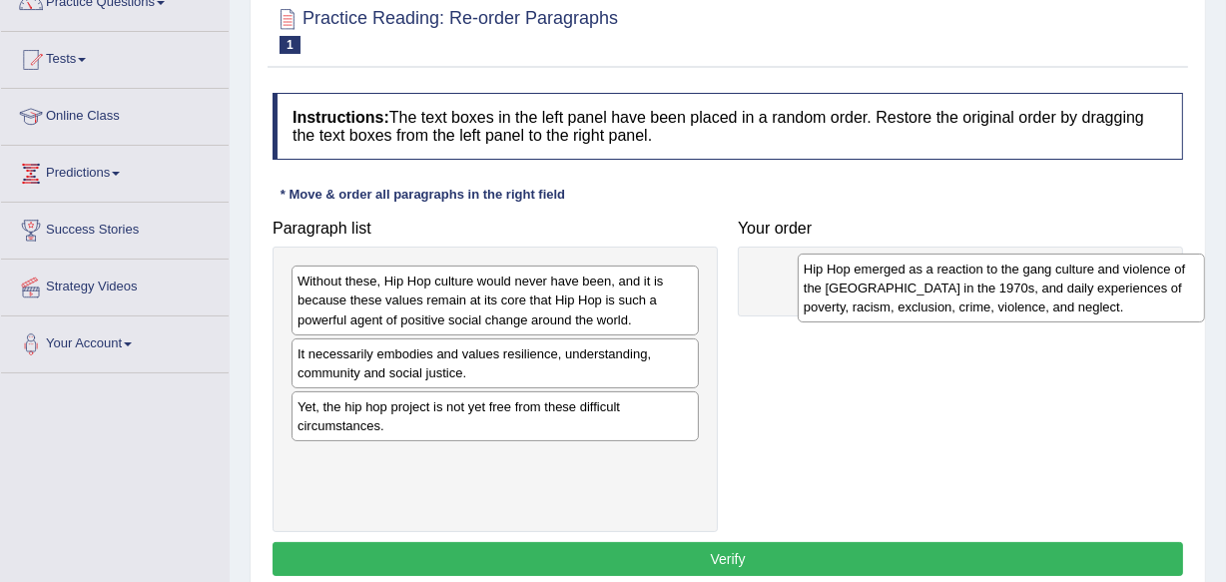
drag, startPoint x: 429, startPoint y: 300, endPoint x: 920, endPoint y: 284, distance: 490.6
click at [920, 284] on div "Hip Hop emerged as a reaction to the gang culture and violence of the South Bro…" at bounding box center [1001, 288] width 407 height 69
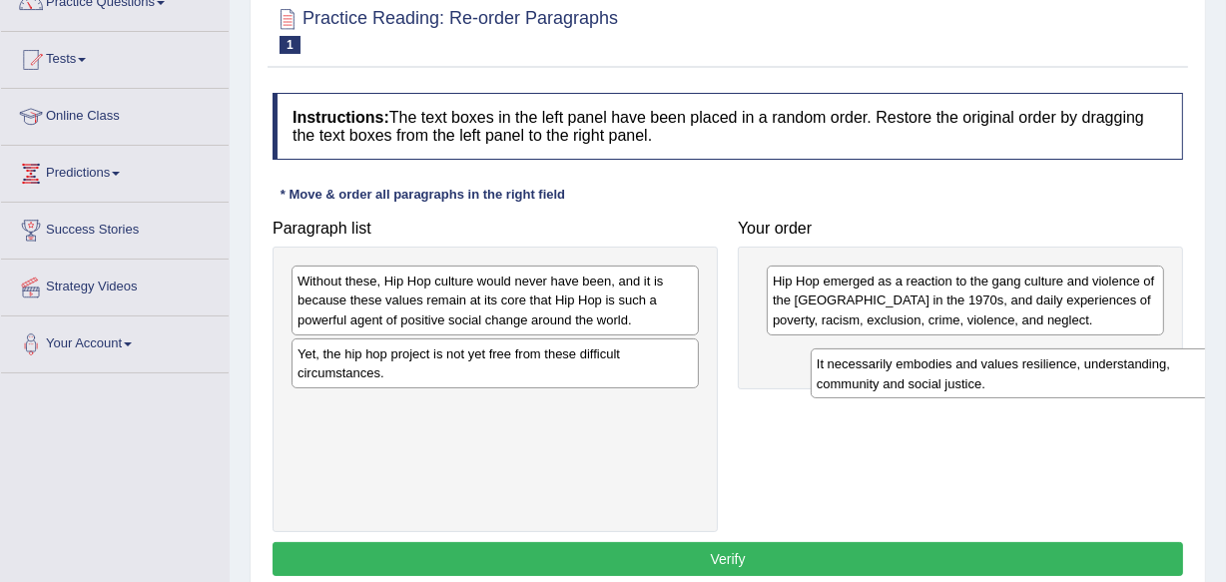
drag, startPoint x: 450, startPoint y: 366, endPoint x: 970, endPoint y: 378, distance: 519.4
click at [970, 378] on div "It necessarily embodies and values resilience, understanding, community and soc…" at bounding box center [1014, 374] width 407 height 50
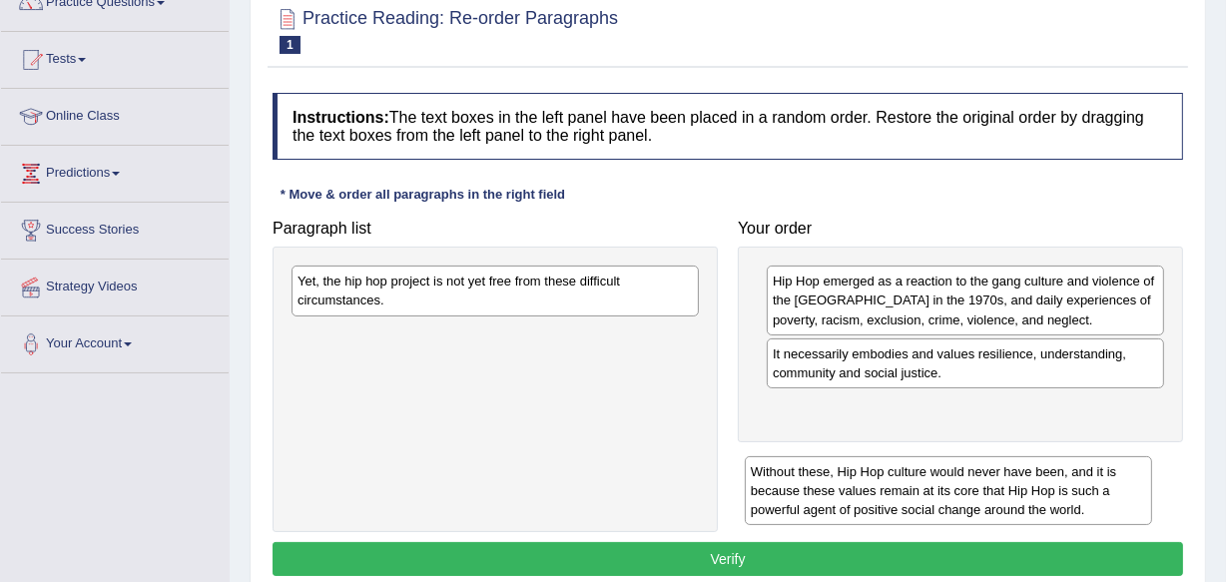
drag, startPoint x: 503, startPoint y: 280, endPoint x: 957, endPoint y: 468, distance: 491.1
click at [957, 468] on div "Without these, Hip Hop culture would never have been, and it is because these v…" at bounding box center [948, 490] width 407 height 69
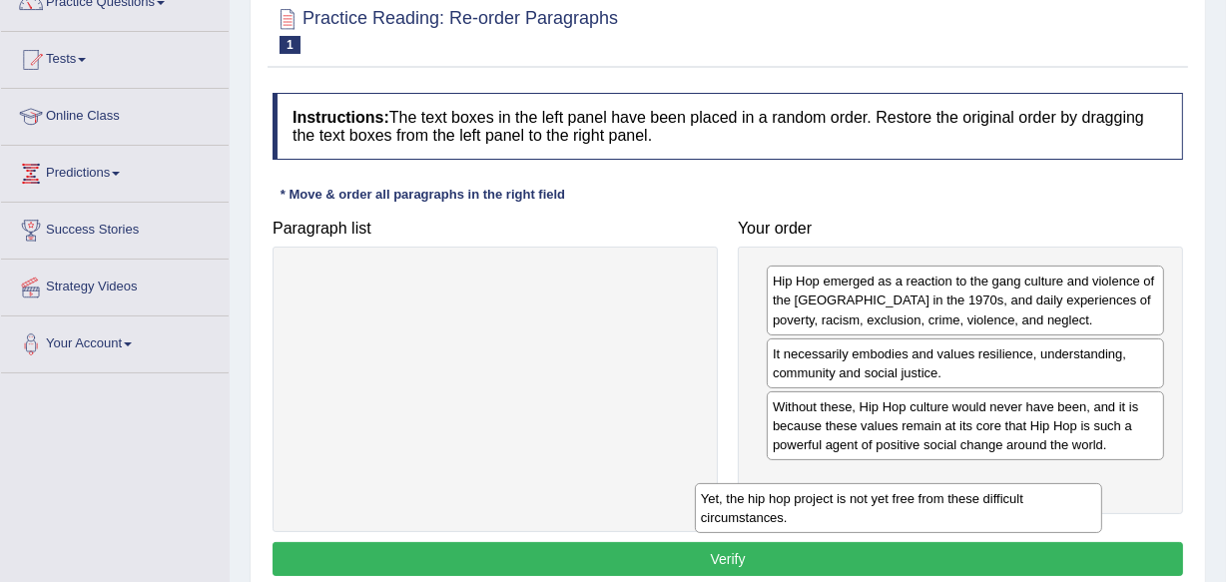
drag, startPoint x: 494, startPoint y: 300, endPoint x: 916, endPoint y: 516, distance: 473.9
click at [916, 516] on div "Yet, the hip hop project is not yet free from these difficult circumstances." at bounding box center [898, 508] width 407 height 50
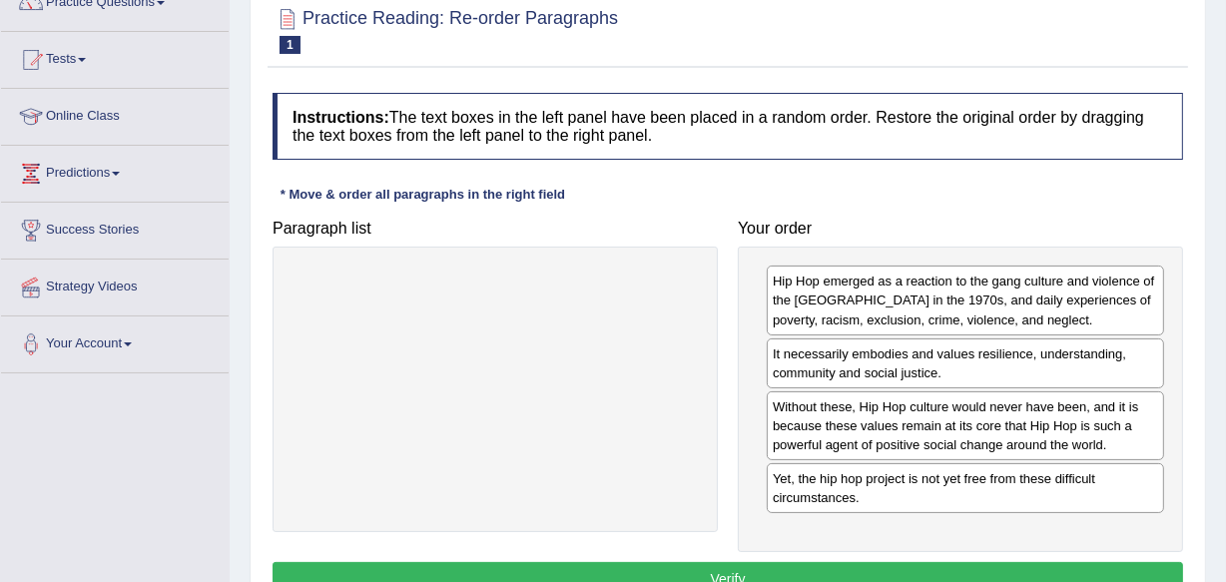
click at [864, 565] on button "Verify" at bounding box center [728, 579] width 911 height 34
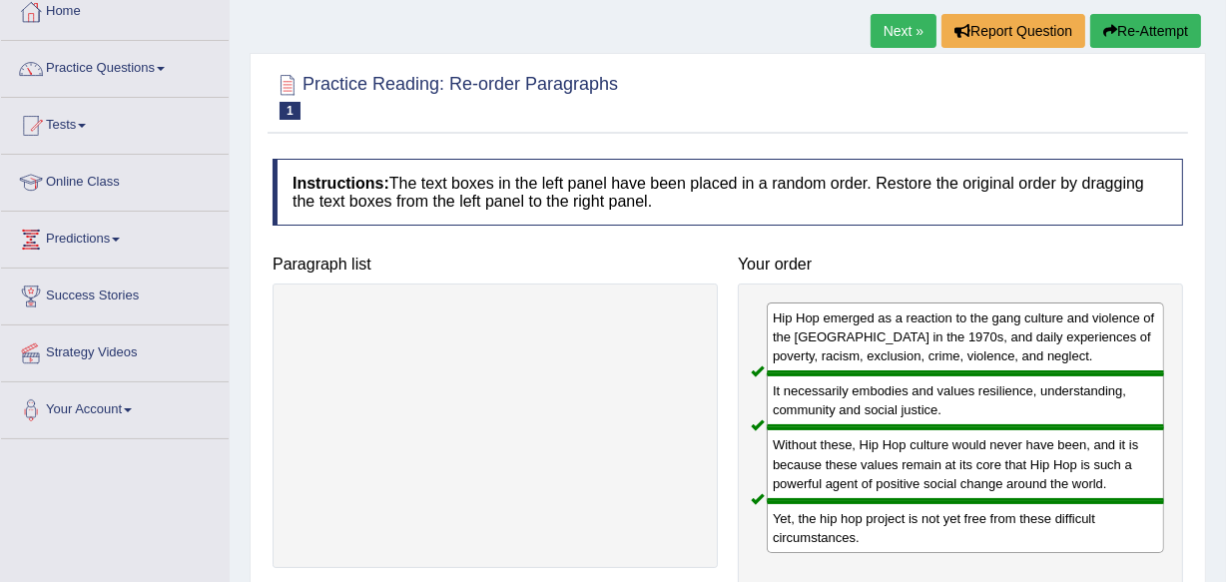
scroll to position [90, 0]
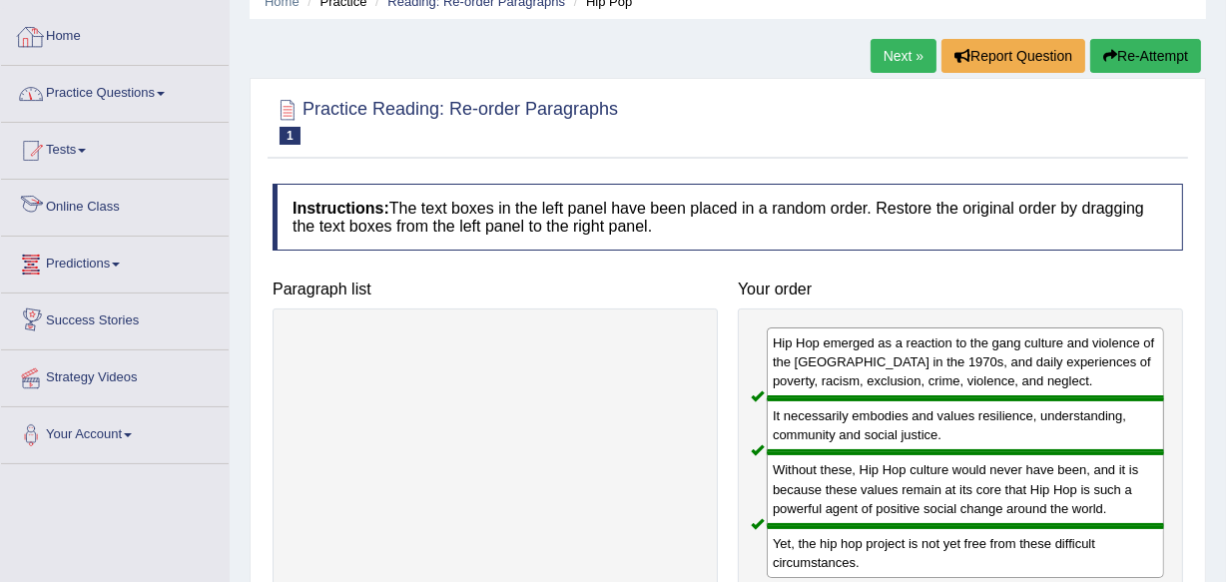
click at [130, 106] on link "Practice Questions" at bounding box center [115, 91] width 228 height 50
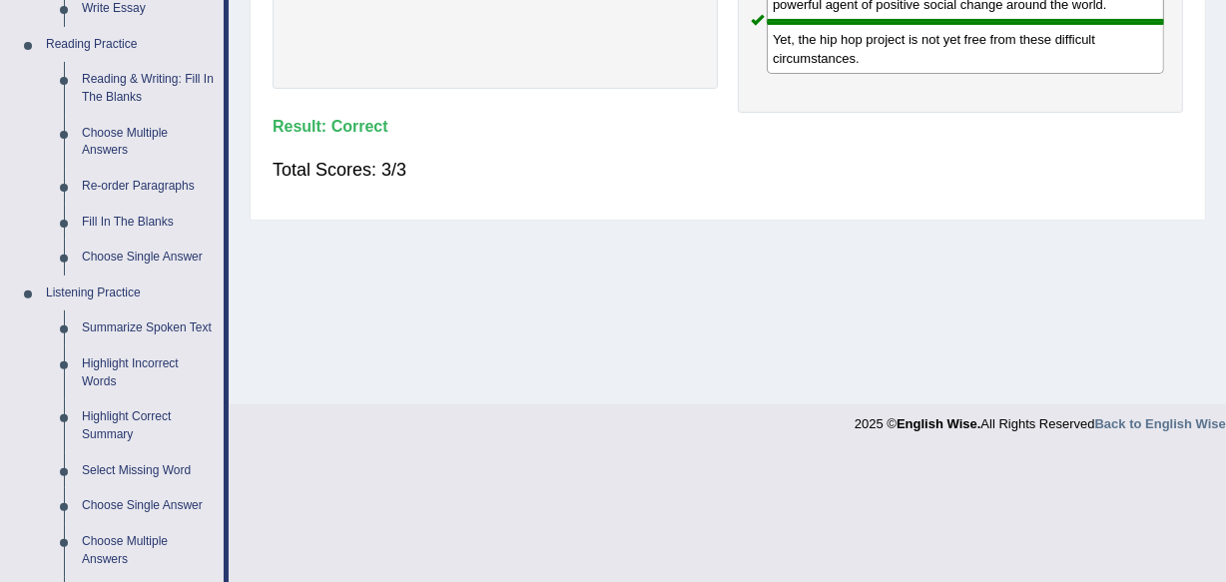
scroll to position [635, 0]
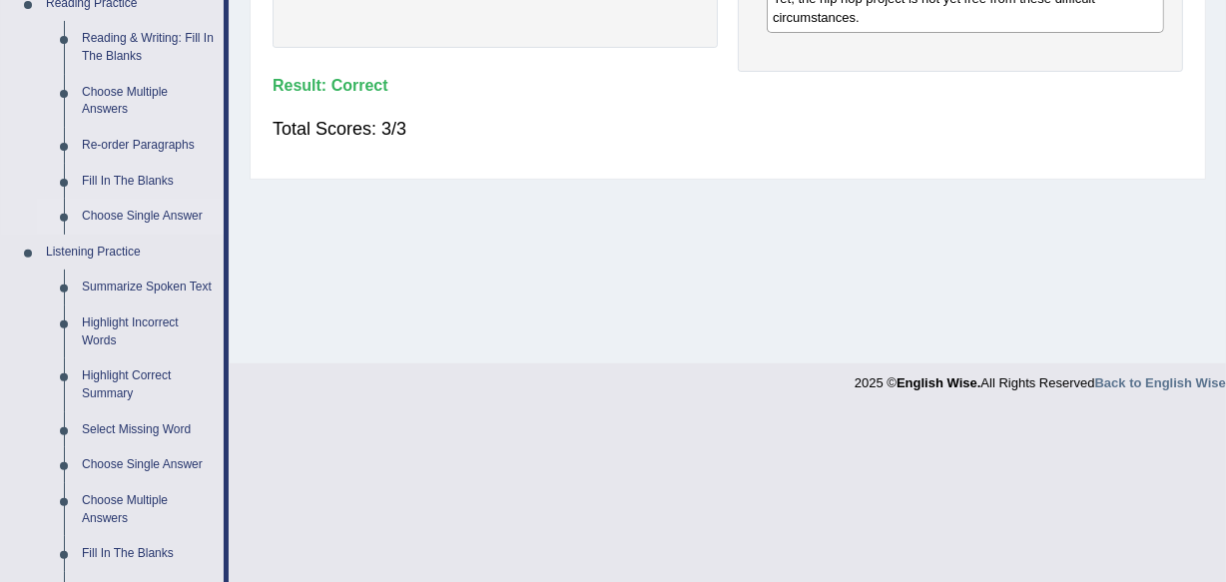
click at [179, 213] on link "Choose Single Answer" at bounding box center [148, 217] width 151 height 36
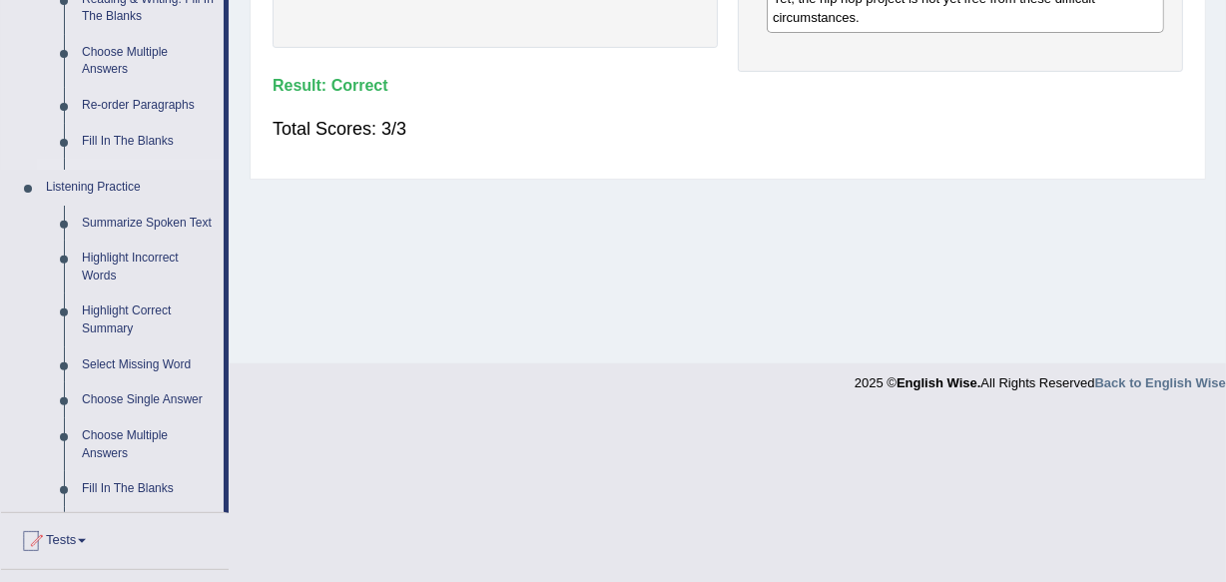
scroll to position [597, 0]
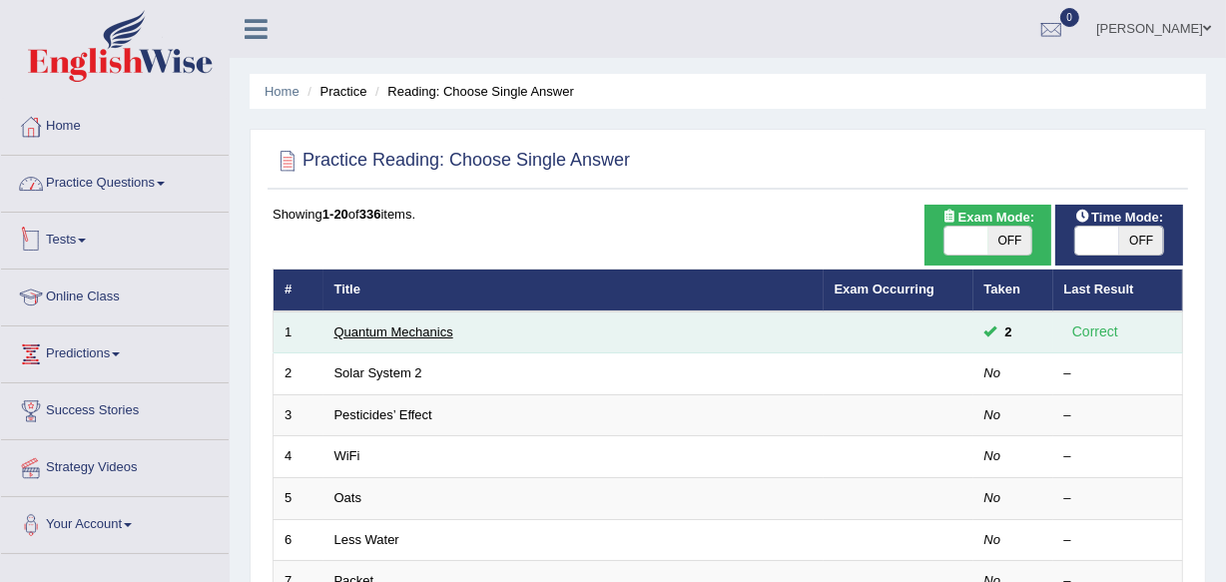
click at [441, 332] on link "Quantum Mechanics" at bounding box center [394, 332] width 119 height 15
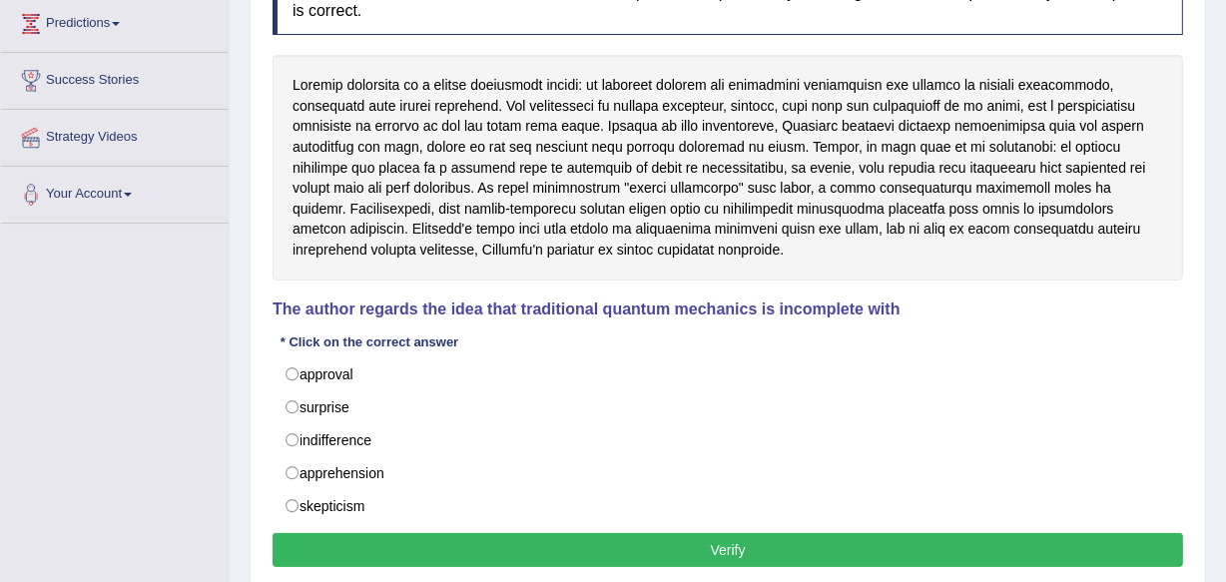
scroll to position [362, 0]
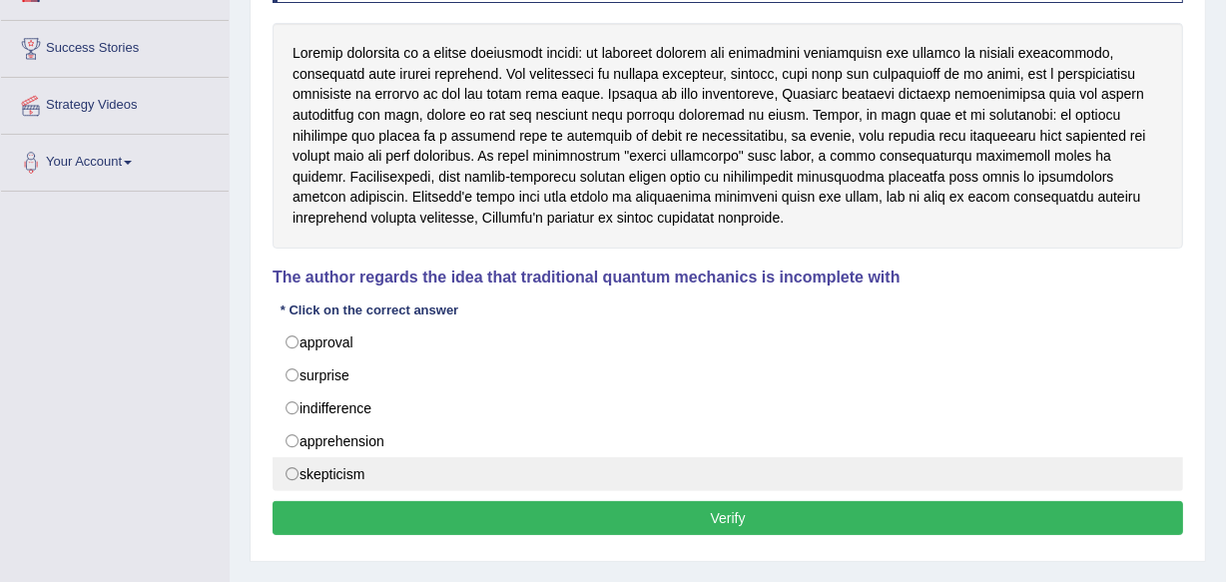
click at [427, 473] on label "skepticism" at bounding box center [728, 474] width 911 height 34
radio input "true"
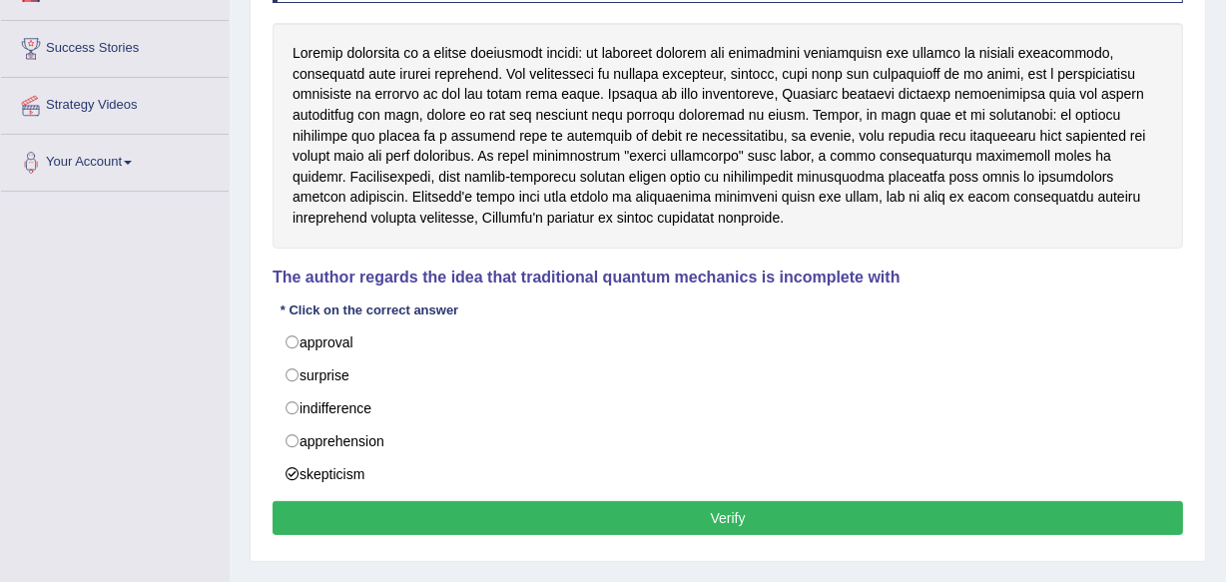
click at [461, 511] on button "Verify" at bounding box center [728, 518] width 911 height 34
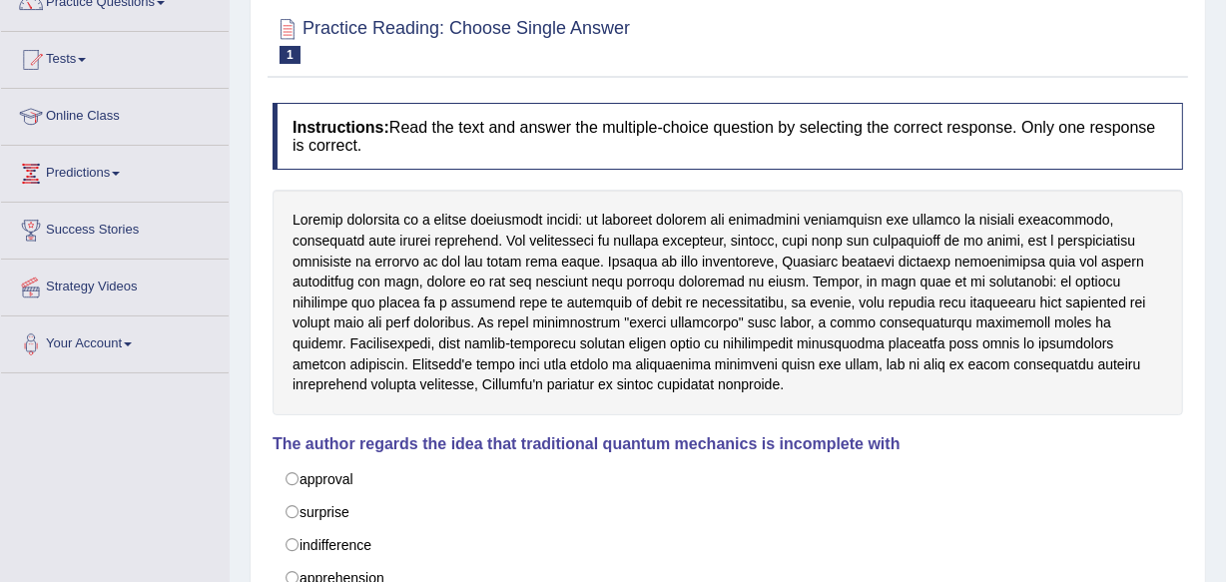
scroll to position [0, 0]
